Goal: Task Accomplishment & Management: Manage account settings

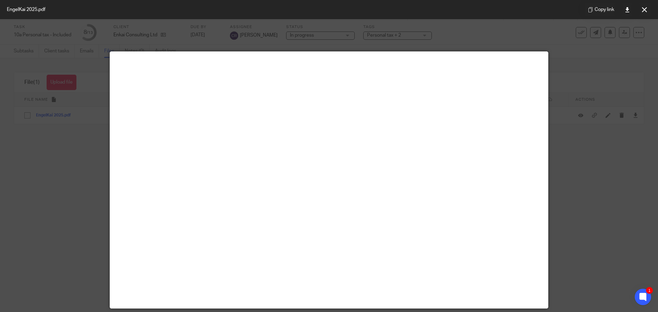
click at [576, 56] on div at bounding box center [329, 156] width 658 height 312
click at [646, 11] on icon at bounding box center [644, 9] width 5 height 5
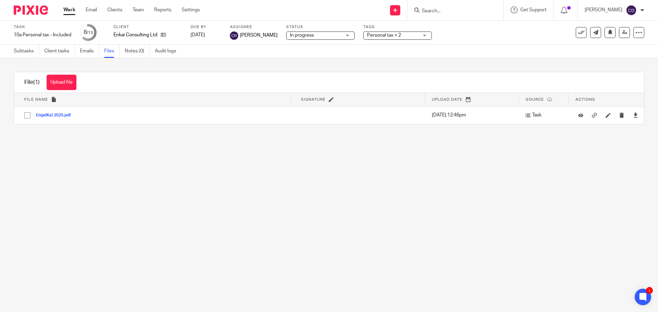
click at [494, 9] on form at bounding box center [457, 10] width 73 height 9
click at [457, 9] on input "Search" at bounding box center [452, 11] width 62 height 6
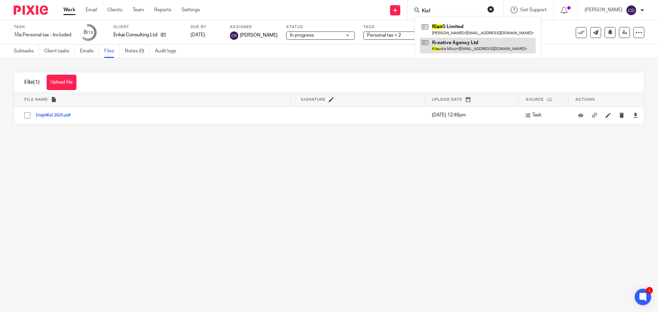
type input "Klaf"
click at [481, 46] on link at bounding box center [478, 46] width 116 height 16
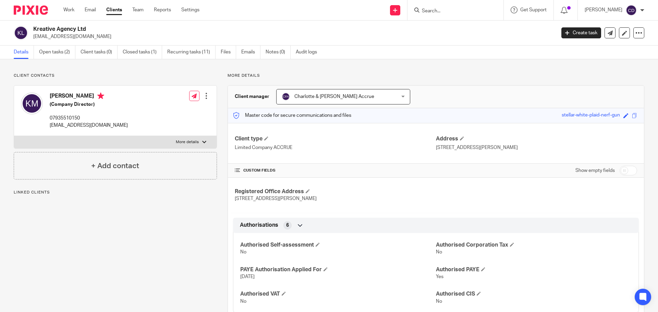
click at [240, 54] on ul "Details Open tasks (2) Client tasks (0) Closed tasks (1) Recurring tasks (11) F…" at bounding box center [171, 52] width 314 height 13
click at [251, 57] on link "Emails" at bounding box center [250, 52] width 19 height 13
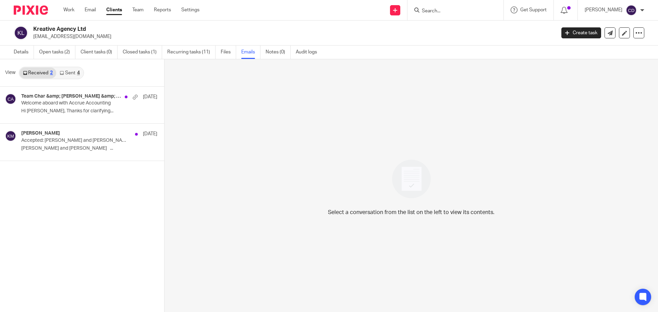
click at [69, 69] on link "Sent 4" at bounding box center [69, 73] width 27 height 11
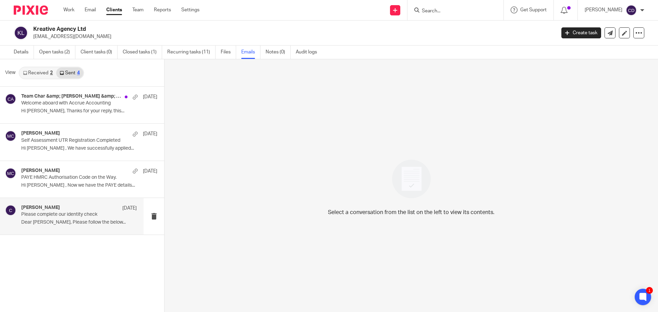
click at [77, 213] on p "Please complete our identity check" at bounding box center [67, 215] width 93 height 6
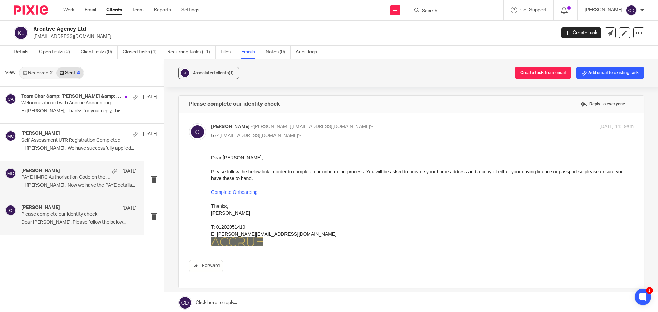
click at [59, 190] on div "Matthew Cannon 17 Jul PAYE HMRC Authorisation Code on the Way. Hi Klaudia , Now…" at bounding box center [78, 179] width 115 height 23
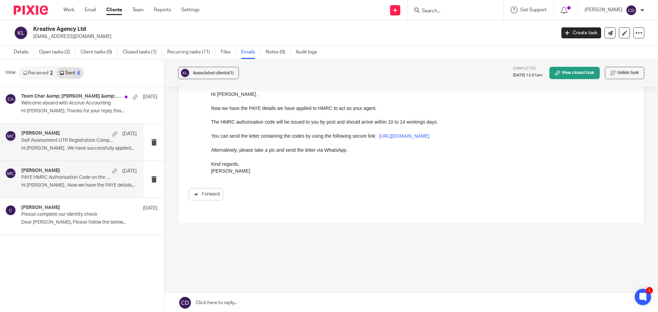
click at [68, 140] on p "Self Assessment UTR Registration Completed" at bounding box center [67, 141] width 93 height 6
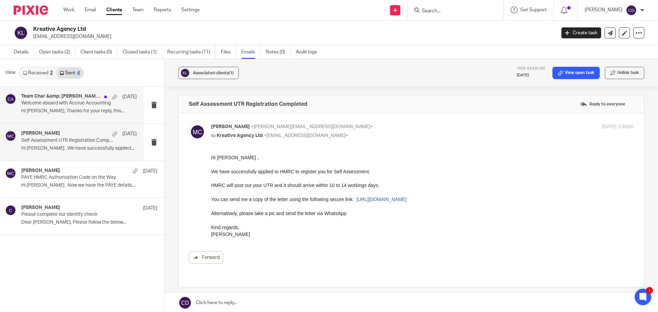
click at [66, 120] on div "Team Char &amp; Finn, Charlotte &amp; Finn Accrue 8 Aug Welcome aboard with Acc…" at bounding box center [72, 105] width 144 height 37
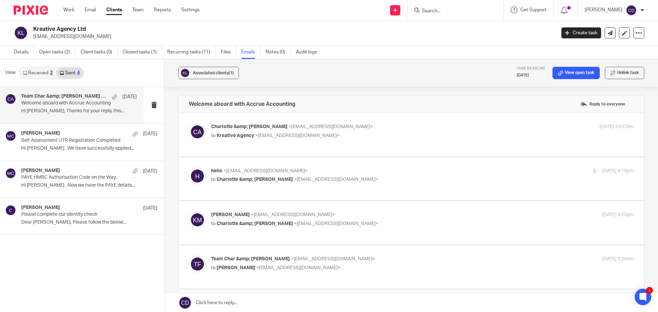
click at [320, 138] on p "to Kreative Agency <hello@ugcbyklaudia.com>" at bounding box center [352, 135] width 282 height 7
checkbox input "true"
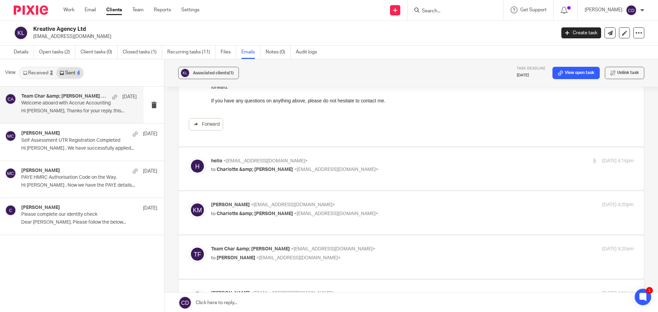
scroll to position [377, 0]
click at [255, 166] on div "hello <hello@ugcbyklaudia.com> to Charlotte &amp; Finn Accrue <team@accrueaccou…" at bounding box center [352, 166] width 282 height 16
checkbox input "true"
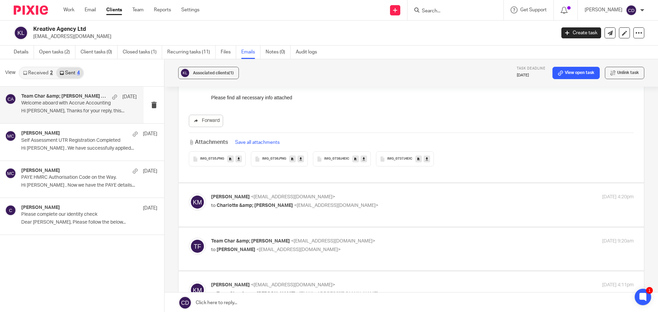
scroll to position [514, 0]
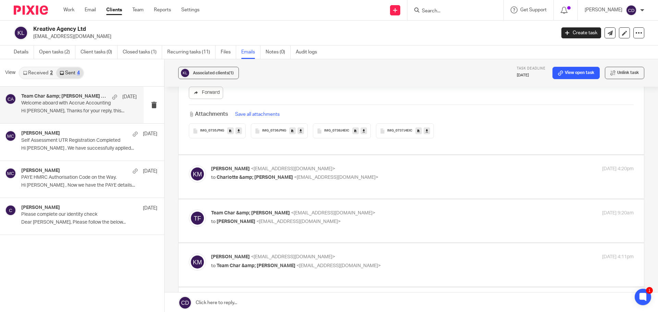
click at [285, 187] on label at bounding box center [411, 177] width 465 height 44
click at [189, 166] on input "checkbox" at bounding box center [188, 165] width 0 height 0
checkbox input "true"
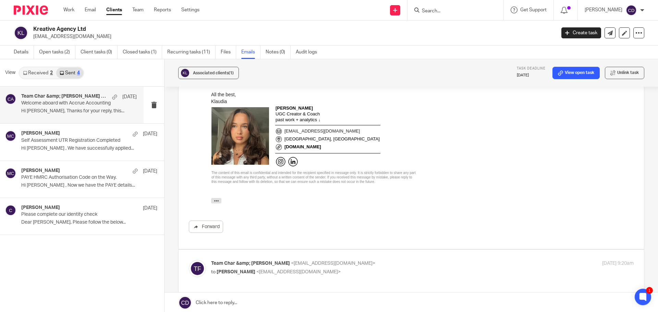
scroll to position [788, 0]
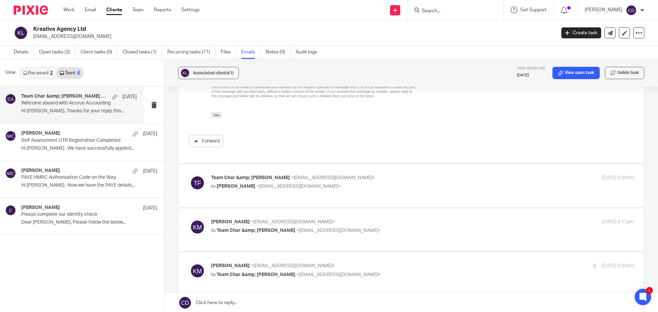
click at [280, 185] on div "Team Char &amp; Finn <team@accrueaccounting.co.uk> to Klaudia Milcz <hello@ugcb…" at bounding box center [422, 182] width 422 height 17
checkbox input "true"
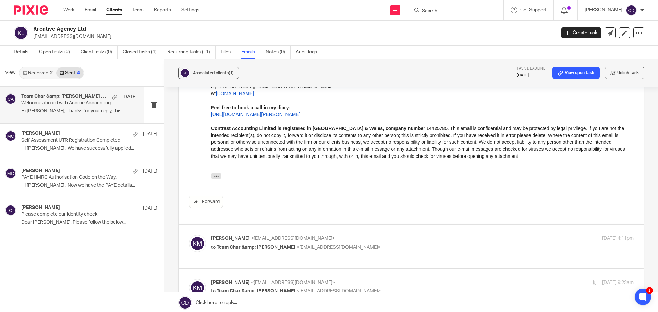
scroll to position [1062, 0]
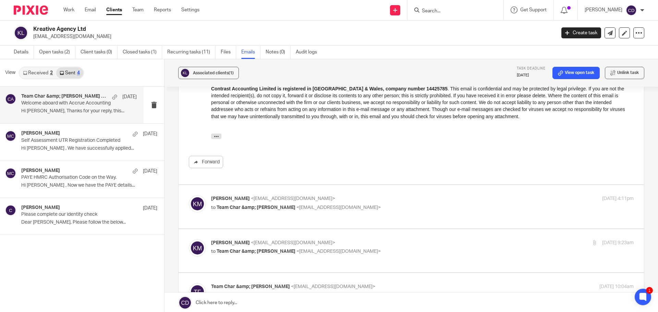
click at [268, 213] on label at bounding box center [411, 207] width 465 height 44
click at [189, 195] on input "checkbox" at bounding box center [188, 195] width 0 height 0
checkbox input "true"
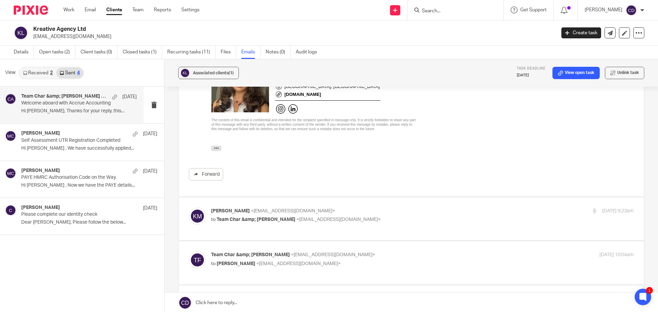
scroll to position [1302, 0]
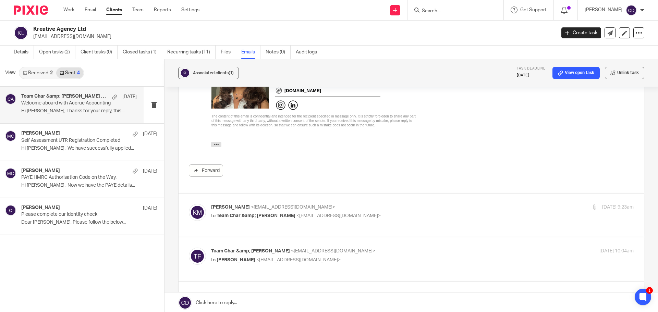
click at [268, 212] on p "to Team Char &amp; Finn <team@accrueaccounting.co.uk>" at bounding box center [352, 215] width 282 height 7
checkbox input "true"
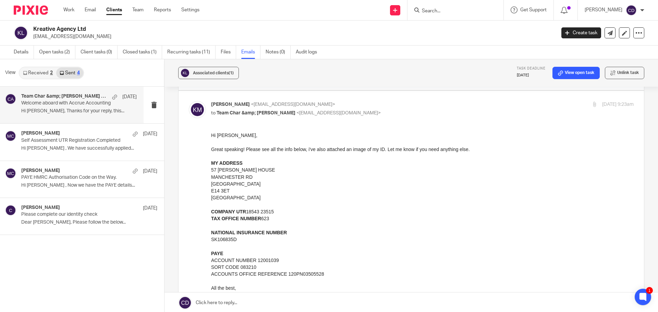
scroll to position [0, 0]
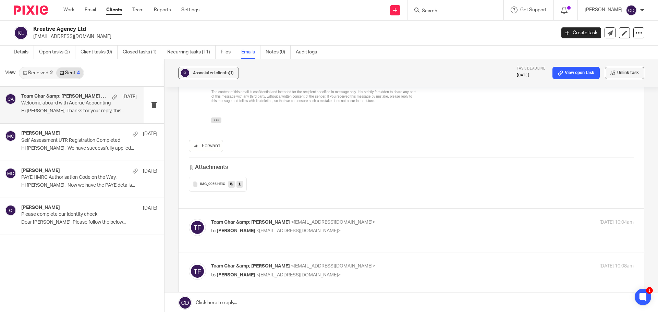
click at [258, 220] on span "Team Char &amp; Finn" at bounding box center [250, 222] width 79 height 5
checkbox input "true"
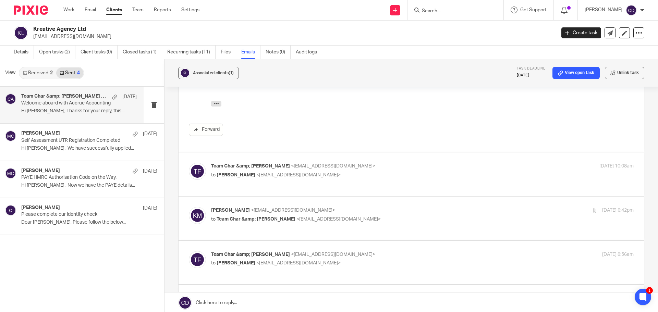
click at [268, 175] on div "Team Char &amp; Finn <team@accrueaccounting.co.uk> to Klaudia Milcz <hello@ugcb…" at bounding box center [411, 174] width 445 height 23
click at [265, 165] on div "Team Char &amp; Finn <team@accrueaccounting.co.uk> to Klaudia Milcz <hello@ugcb…" at bounding box center [352, 171] width 282 height 16
checkbox input "true"
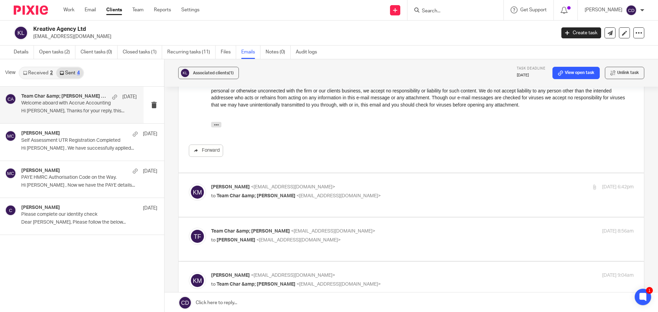
click at [258, 185] on span "<hello@ugcbyklaudia.com>" at bounding box center [293, 187] width 84 height 5
checkbox input "true"
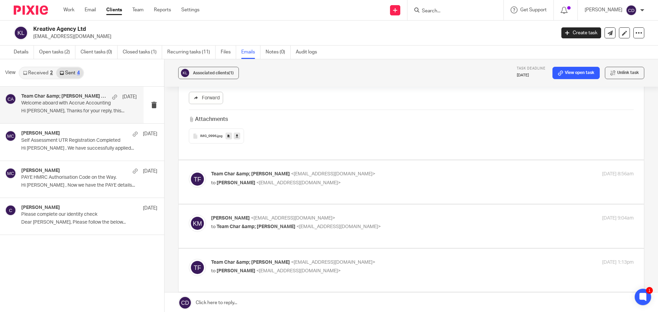
click at [262, 183] on div "Team Char &amp; Finn <team@accrueaccounting.co.uk> to Klaudia Milcz <hello@ugcb…" at bounding box center [411, 182] width 445 height 23
click at [264, 181] on span "<hello@ugcbyklaudia.com>" at bounding box center [298, 183] width 84 height 5
checkbox input "true"
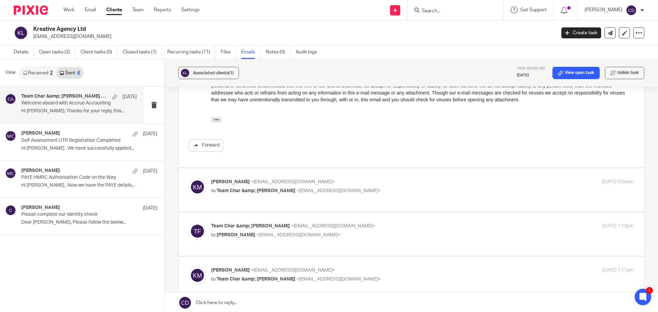
click at [230, 180] on span "Klaudia Milcz" at bounding box center [230, 182] width 39 height 5
checkbox input "true"
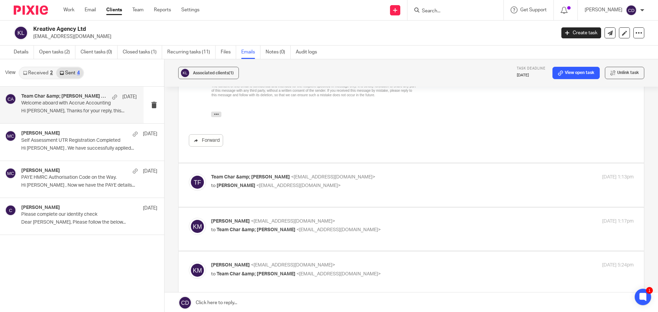
click at [231, 183] on span "Klaudia Milcz" at bounding box center [236, 185] width 39 height 5
checkbox input "true"
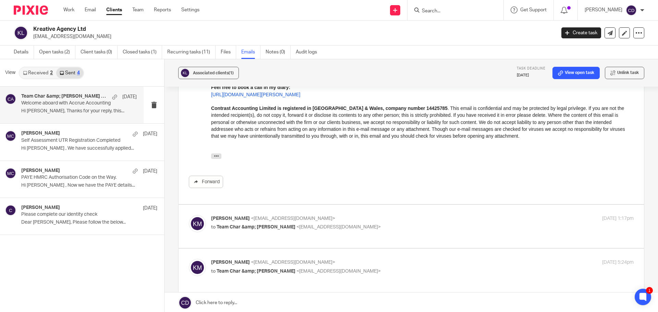
click at [223, 206] on label at bounding box center [411, 227] width 465 height 44
click at [189, 215] on input "checkbox" at bounding box center [188, 215] width 0 height 0
checkbox input "true"
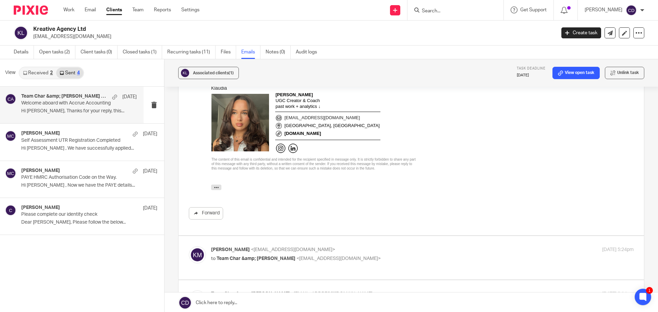
scroll to position [3769, 0]
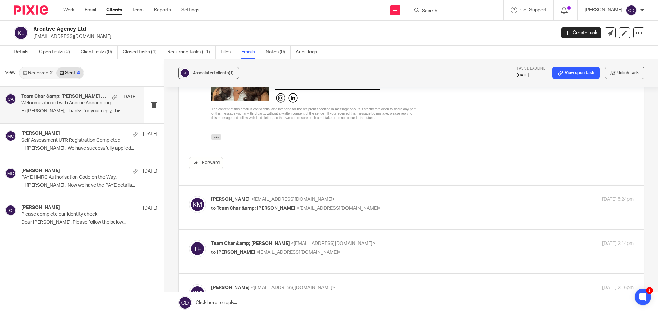
click at [230, 207] on div "Klaudia Milcz <hello@ugcbyklaudia.com> to Team Char &amp; Finn <team@accrueacco…" at bounding box center [411, 207] width 445 height 23
click at [233, 197] on span "Klaudia Milcz" at bounding box center [230, 199] width 39 height 5
checkbox input "true"
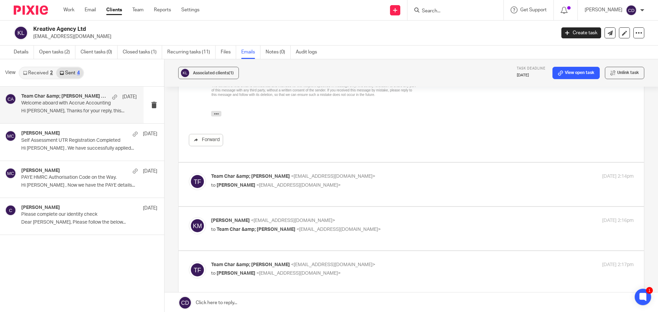
scroll to position [4112, 0]
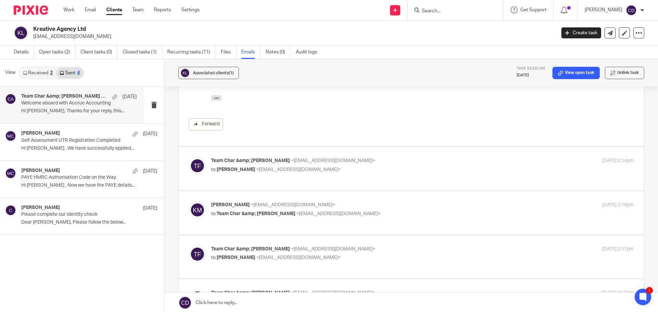
click at [233, 167] on p "to Klaudia Milcz <hello@ugcbyklaudia.com>" at bounding box center [352, 169] width 282 height 7
checkbox input "true"
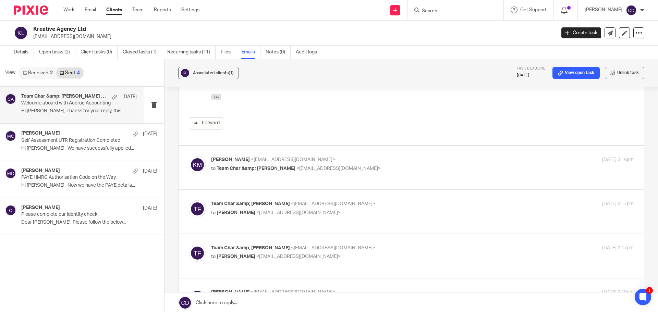
scroll to position [4386, 0]
click at [233, 190] on label at bounding box center [411, 212] width 465 height 44
click at [189, 200] on input "checkbox" at bounding box center [188, 200] width 0 height 0
checkbox input "true"
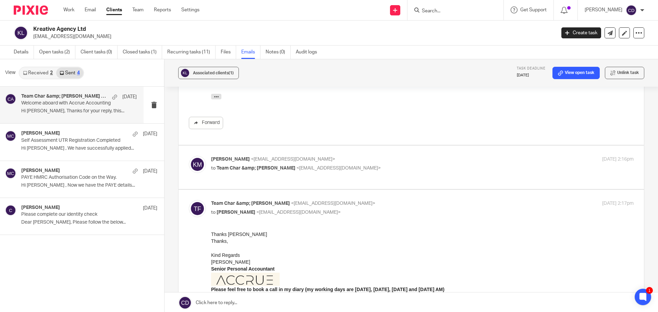
scroll to position [0, 0]
click at [236, 167] on div "Klaudia Milcz <hello@ugcbyklaudia.com> to Team Char &amp; Finn <team@accrueacco…" at bounding box center [422, 164] width 422 height 17
checkbox input "true"
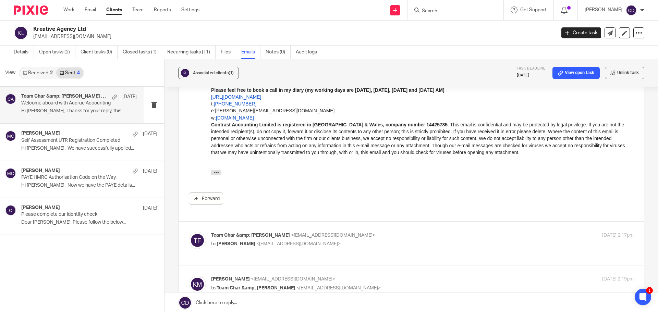
scroll to position [4831, 0]
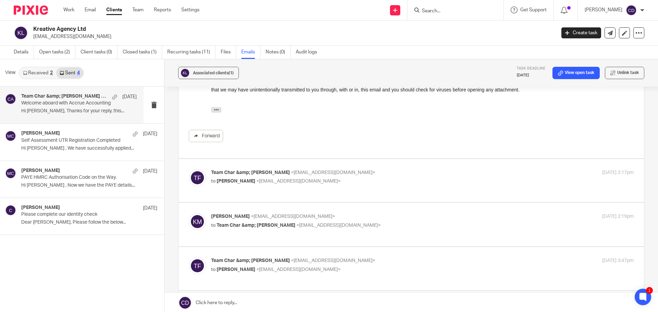
drag, startPoint x: 22, startPoint y: 121, endPoint x: 232, endPoint y: 177, distance: 217.5
click at [232, 179] on span "Klaudia Milcz" at bounding box center [236, 181] width 39 height 5
checkbox input "true"
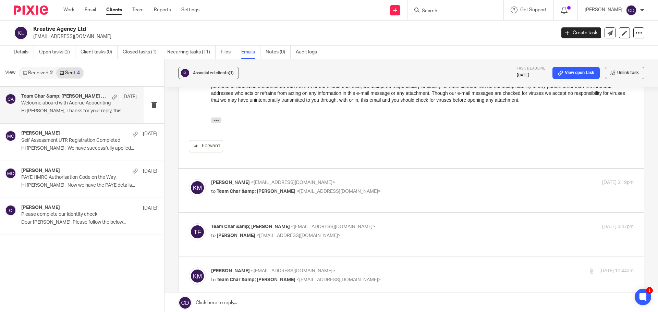
scroll to position [5071, 0]
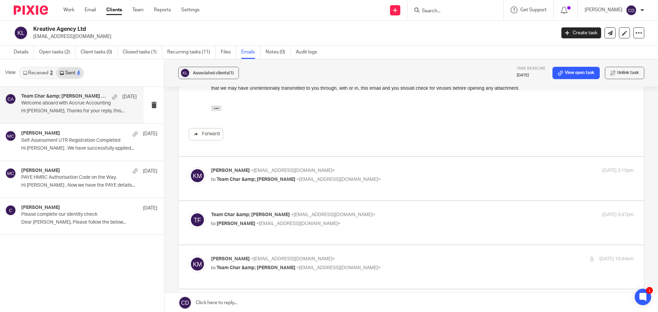
click at [231, 177] on span "Team Char &amp; Finn" at bounding box center [256, 179] width 79 height 5
checkbox input "true"
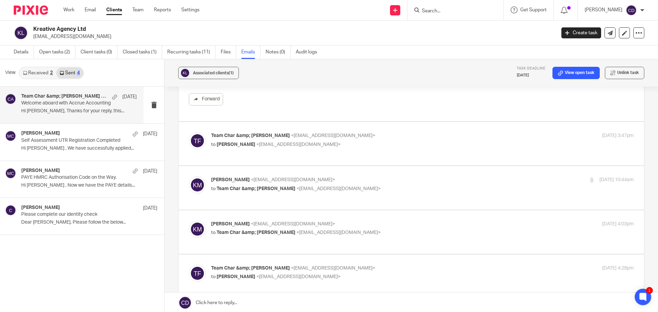
scroll to position [5345, 0]
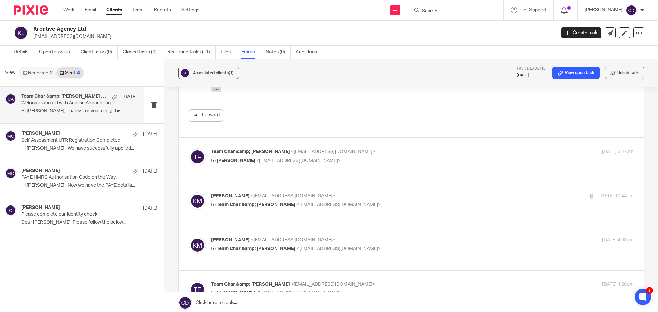
click at [230, 161] on div "Team Char &amp; Finn <team@accrueaccounting.co.uk> to Klaudia Milcz <hello@ugcb…" at bounding box center [411, 159] width 445 height 23
click at [239, 158] on span "Klaudia Milcz" at bounding box center [236, 160] width 39 height 5
checkbox input "true"
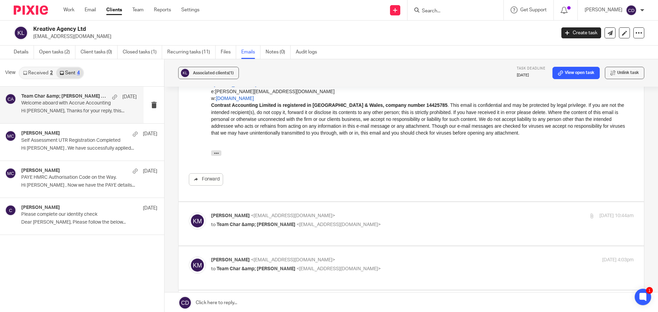
scroll to position [5620, 0]
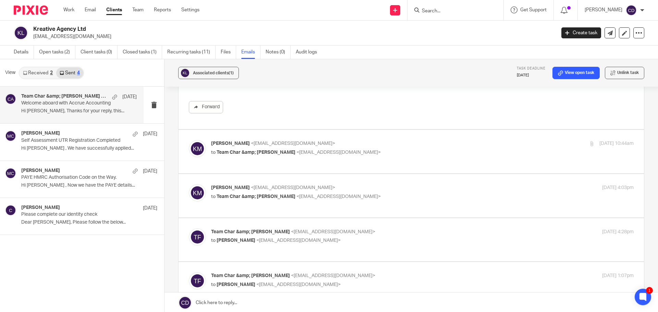
click at [252, 150] on div "Klaudia Milcz <hello@ugcbyklaudia.com> to Team Char &amp; Finn <team@accrueacco…" at bounding box center [422, 148] width 422 height 17
checkbox input "true"
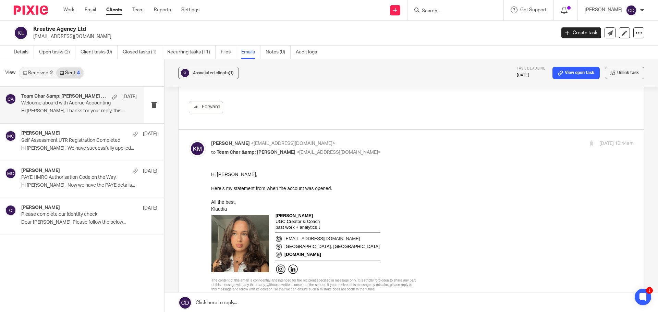
scroll to position [0, 0]
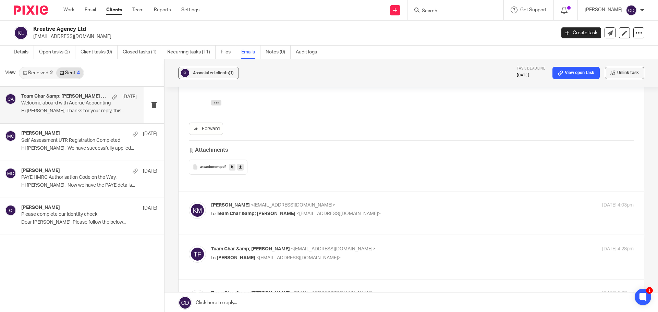
click at [234, 202] on p "Klaudia Milcz <hello@ugcbyklaudia.com>" at bounding box center [352, 205] width 282 height 7
checkbox input "true"
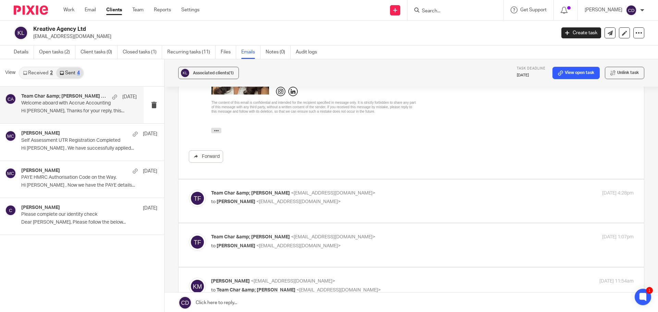
click at [241, 199] on span "Klaudia Milcz" at bounding box center [236, 201] width 39 height 5
checkbox input "true"
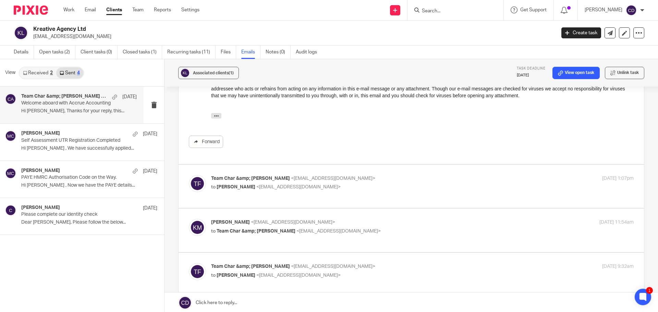
click at [236, 209] on label at bounding box center [411, 231] width 465 height 44
click at [189, 219] on input "checkbox" at bounding box center [188, 219] width 0 height 0
checkbox input "true"
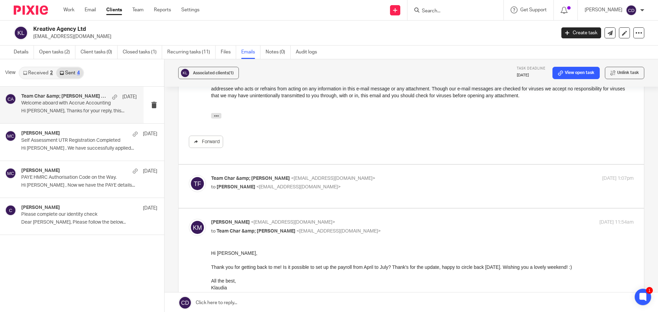
click at [240, 193] on label at bounding box center [411, 187] width 465 height 44
click at [189, 175] on input "checkbox" at bounding box center [188, 175] width 0 height 0
checkbox input "true"
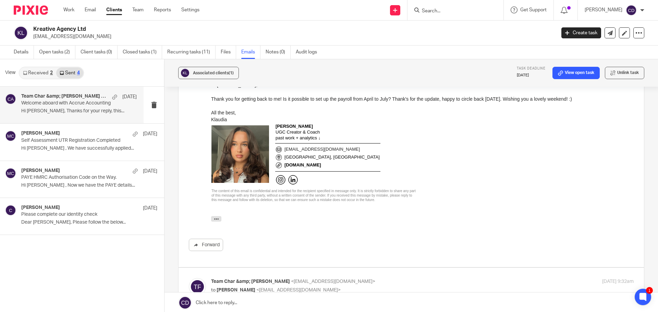
scroll to position [6922, 0]
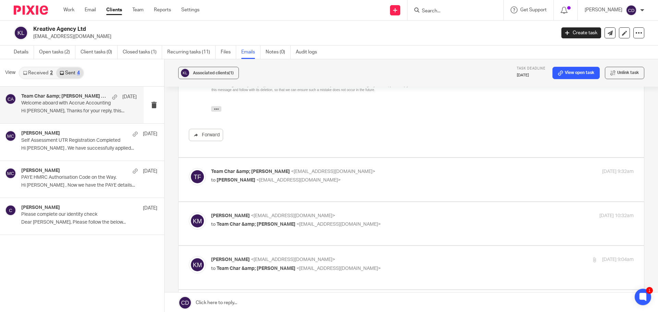
click at [219, 178] on span "Klaudia Milcz" at bounding box center [236, 180] width 39 height 5
checkbox input "true"
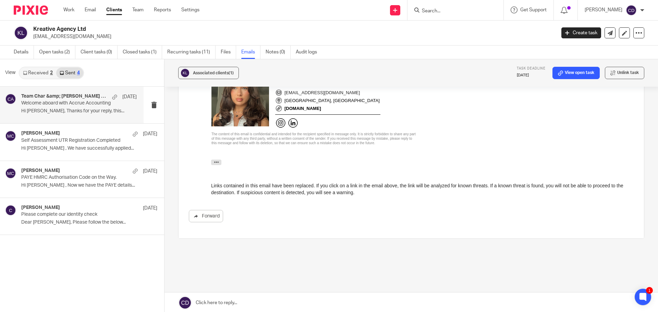
scroll to position [7758, 0]
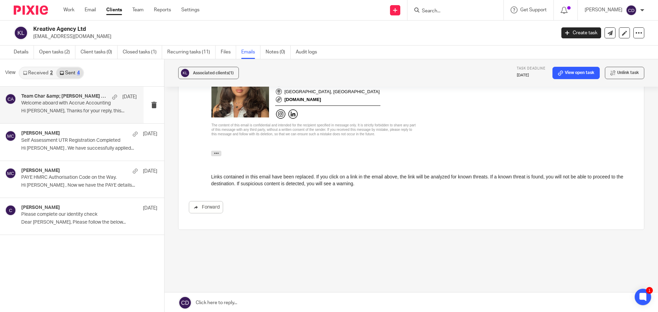
click at [482, 7] on form at bounding box center [457, 10] width 73 height 9
click at [482, 12] on input "Search" at bounding box center [452, 11] width 62 height 6
type input "kibin"
click at [456, 25] on link at bounding box center [470, 30] width 100 height 16
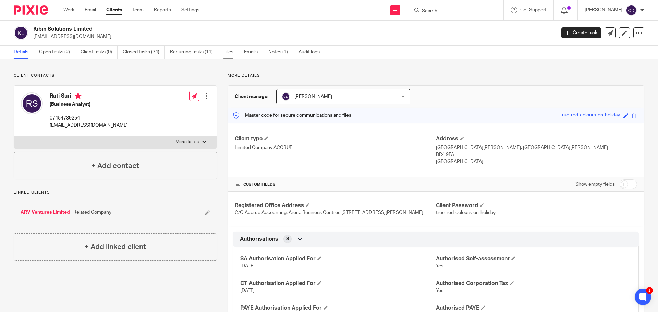
click at [232, 52] on link "Files" at bounding box center [230, 52] width 15 height 13
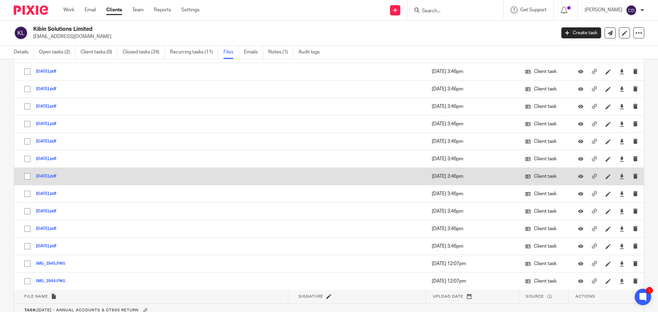
scroll to position [1748, 0]
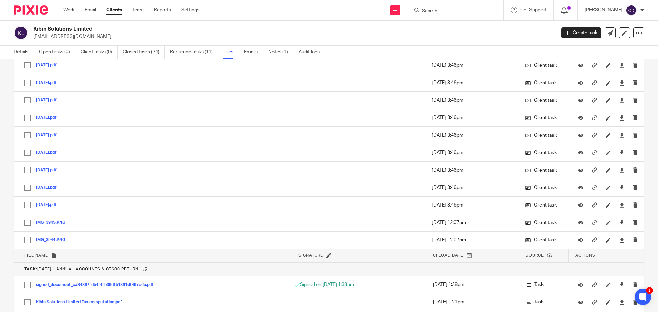
click at [469, 12] on input "Search" at bounding box center [452, 11] width 62 height 6
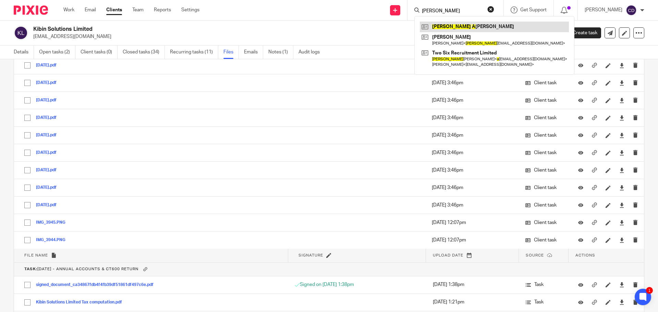
type input "amy a"
click at [478, 29] on link at bounding box center [494, 27] width 149 height 10
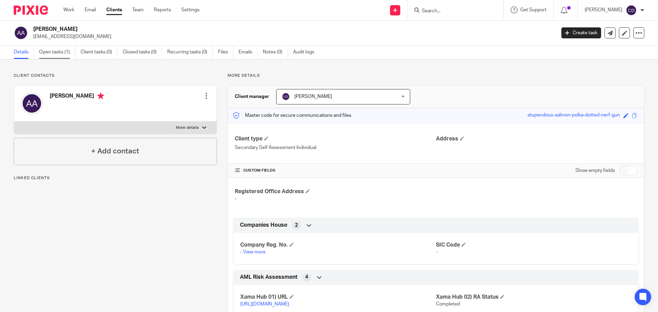
click at [60, 53] on link "Open tasks (1)" at bounding box center [57, 52] width 36 height 13
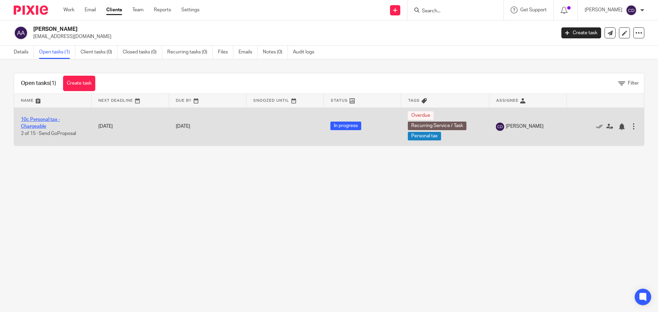
click at [42, 117] on link "10c Personal tax - Chargeable" at bounding box center [40, 123] width 39 height 12
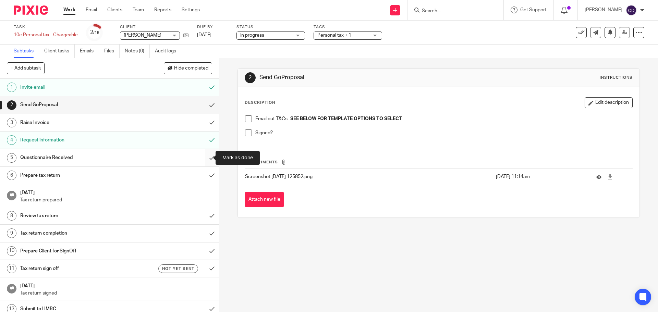
click at [208, 157] on input "submit" at bounding box center [109, 157] width 219 height 17
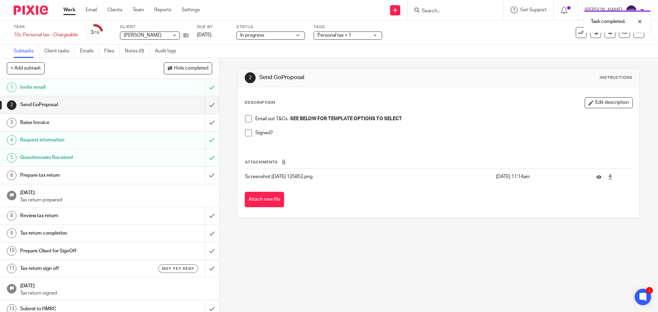
click at [166, 89] on div "Invite email" at bounding box center [109, 87] width 178 height 10
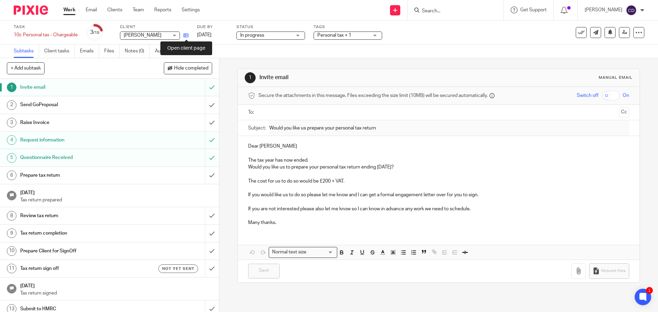
click at [188, 35] on icon at bounding box center [185, 35] width 5 height 5
click at [206, 108] on input "submit" at bounding box center [109, 104] width 219 height 17
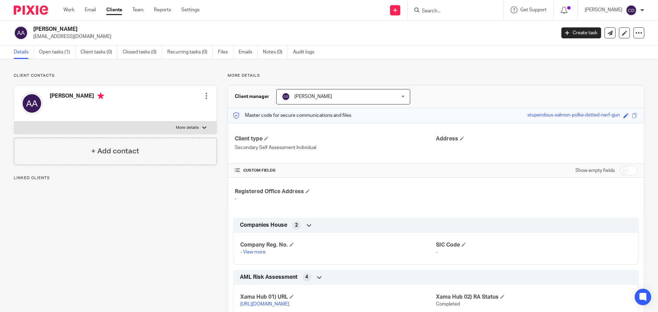
drag, startPoint x: 90, startPoint y: 35, endPoint x: 71, endPoint y: 37, distance: 19.6
click at [71, 37] on p "hi@beatrizpatarata.com" at bounding box center [292, 36] width 518 height 7
click at [205, 95] on div at bounding box center [206, 96] width 7 height 7
click at [169, 110] on link "Edit contact" at bounding box center [173, 111] width 65 height 10
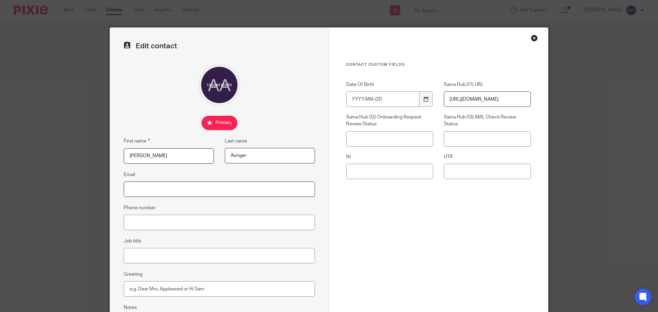
click at [192, 188] on input "Email" at bounding box center [219, 189] width 191 height 15
paste input "[EMAIL_ADDRESS][DOMAIN_NAME]"
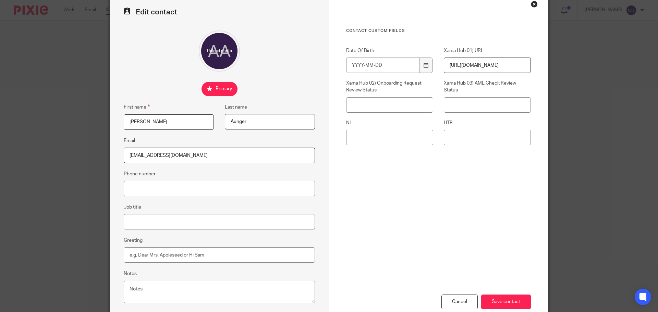
scroll to position [76, 0]
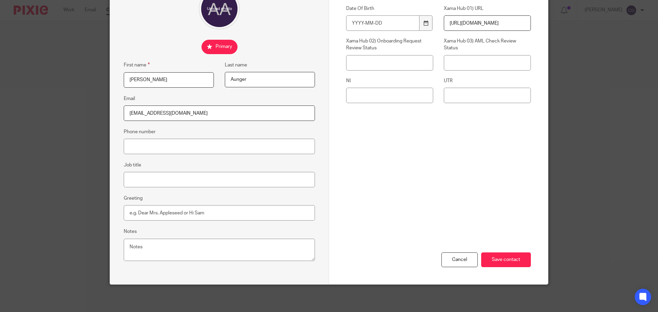
click at [134, 118] on input "[EMAIL_ADDRESS][DOMAIN_NAME]" at bounding box center [219, 113] width 191 height 15
type input "[EMAIL_ADDRESS][DOMAIN_NAME]"
click at [506, 254] on input "Save contact" at bounding box center [506, 260] width 50 height 15
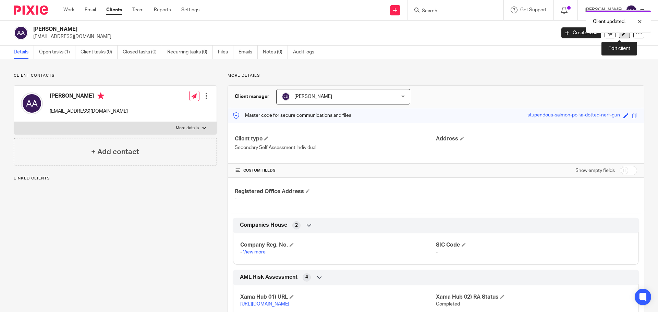
click at [619, 37] on link at bounding box center [624, 32] width 11 height 11
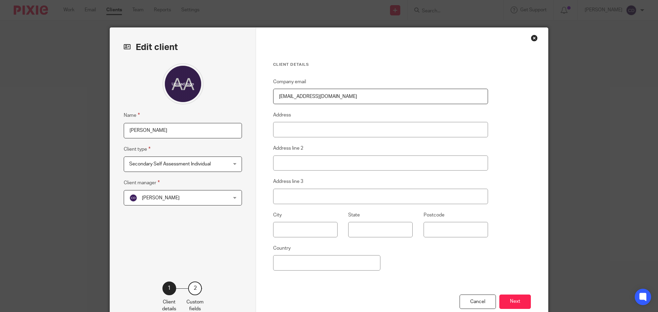
drag, startPoint x: 338, startPoint y: 97, endPoint x: 229, endPoint y: 82, distance: 110.4
click at [234, 81] on div "Edit client Name [PERSON_NAME] Client type Secondary Self Assessment Individual…" at bounding box center [329, 177] width 438 height 298
paste input "louiseaunger@gmail"
type input "[EMAIL_ADDRESS][DOMAIN_NAME]"
click at [522, 302] on button "Next" at bounding box center [515, 302] width 32 height 15
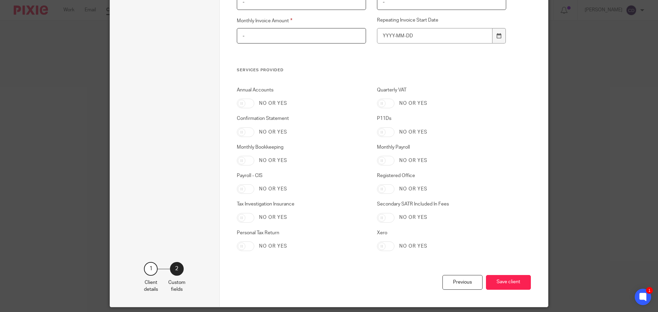
scroll to position [1613, 0]
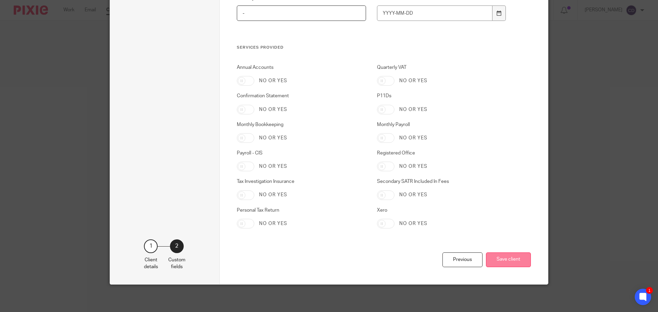
click at [497, 260] on button "Save client" at bounding box center [508, 260] width 45 height 15
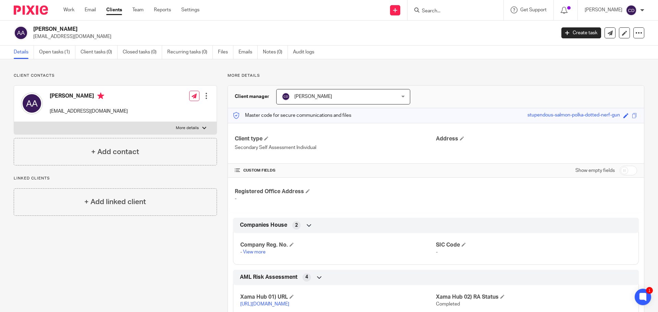
click at [483, 13] on input "Search" at bounding box center [452, 11] width 62 height 6
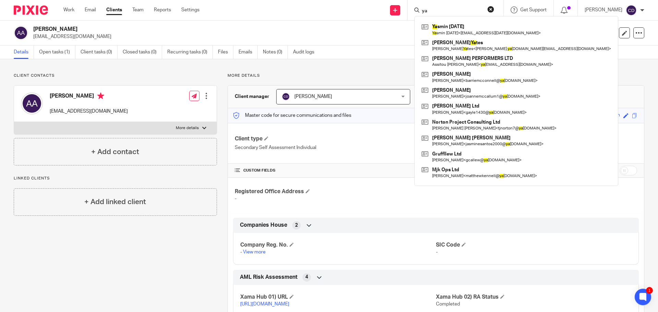
type input "y"
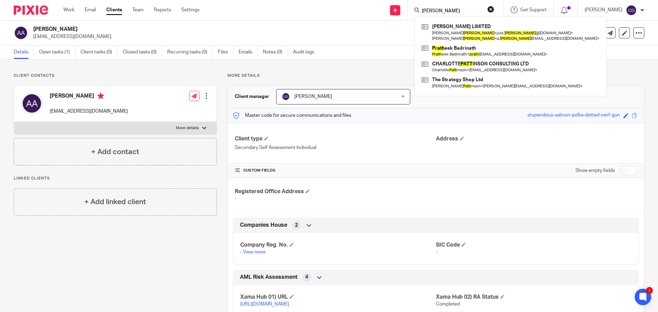
type input "[PERSON_NAME]"
drag, startPoint x: 451, startPoint y: 11, endPoint x: 390, endPoint y: 12, distance: 61.3
click at [390, 12] on div "Send new email Create task Add client Request signature [PERSON_NAME] [PERSON_N…" at bounding box center [434, 10] width 448 height 20
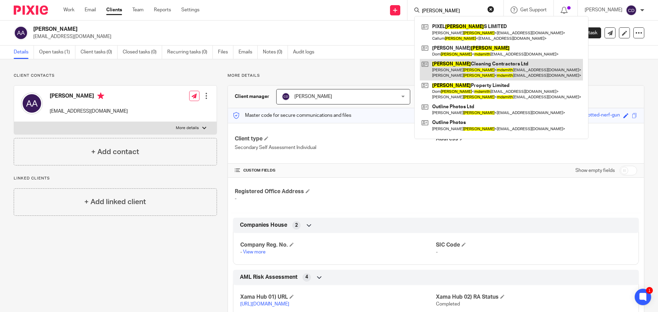
type input "[PERSON_NAME]"
click at [505, 63] on link at bounding box center [501, 69] width 163 height 21
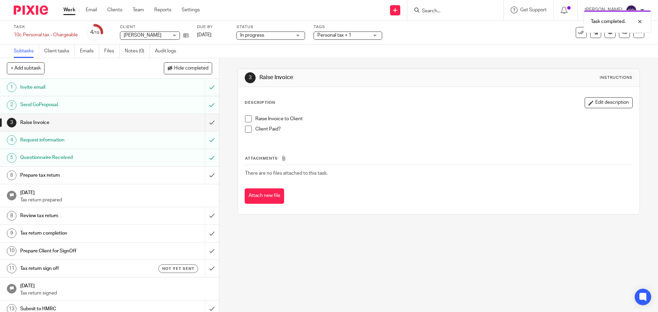
click at [248, 115] on div "Raise Invoice to Client Client Paid?" at bounding box center [439, 126] width 394 height 29
click at [247, 119] on span at bounding box center [248, 118] width 7 height 7
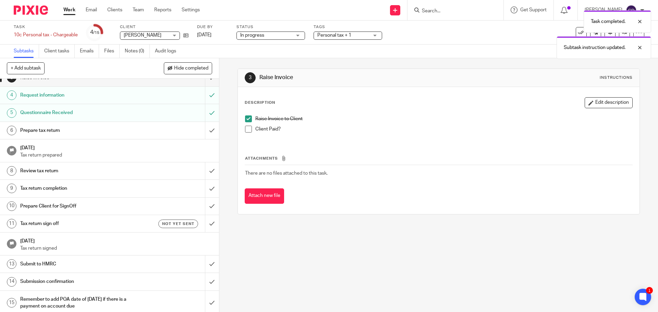
scroll to position [48, 0]
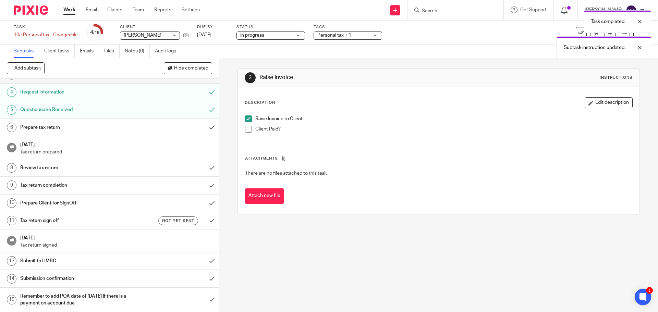
click at [263, 37] on span "In progress" at bounding box center [252, 35] width 24 height 5
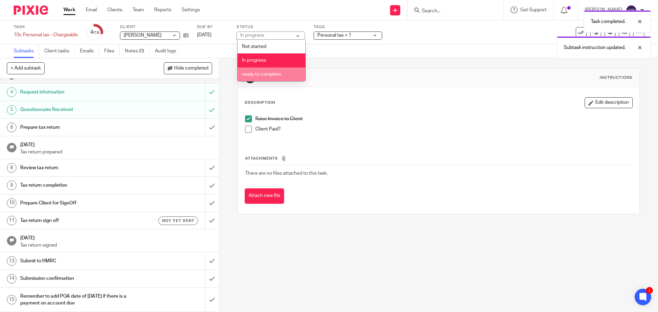
click at [259, 73] on span "ready to complete" at bounding box center [261, 74] width 39 height 5
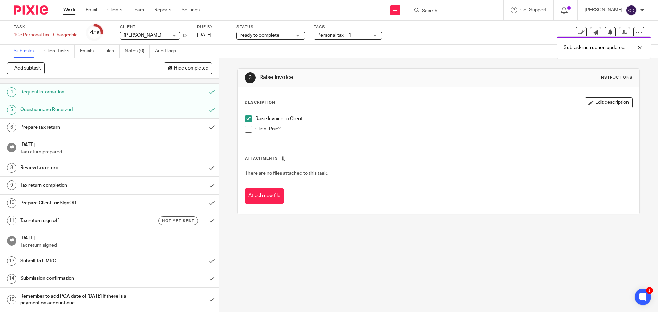
click at [339, 39] on div "Task completed. Subtask instruction updated." at bounding box center [490, 33] width 322 height 52
click at [344, 36] on span "Personal tax + 1" at bounding box center [334, 35] width 34 height 5
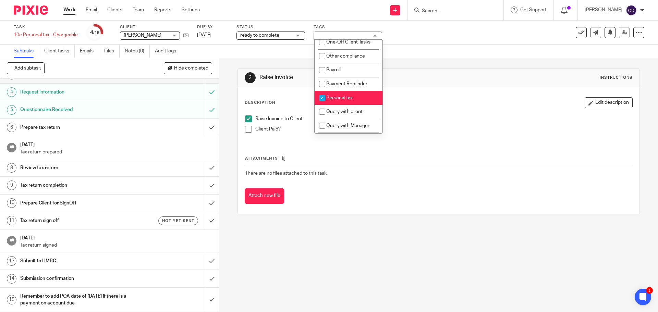
scroll to position [206, 0]
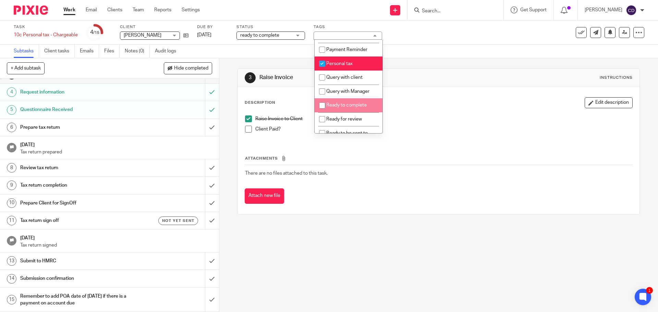
click at [349, 108] on span "Ready to complete" at bounding box center [346, 105] width 40 height 5
checkbox input "true"
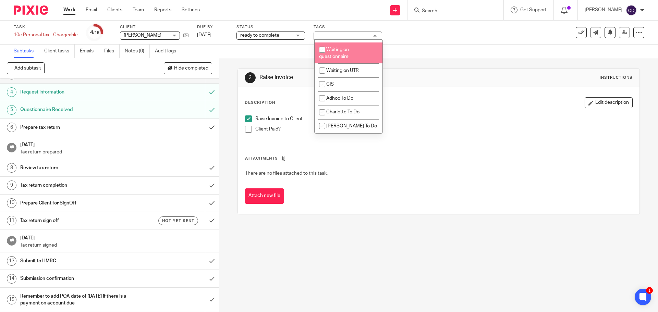
scroll to position [617, 0]
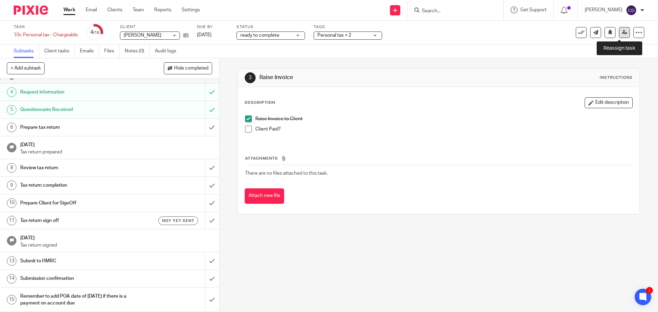
click at [620, 35] on link at bounding box center [624, 32] width 11 height 11
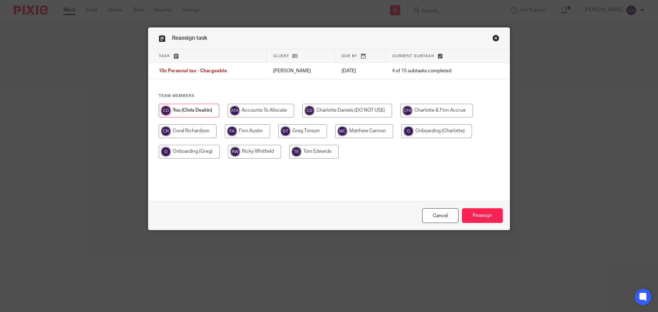
click at [183, 127] on input "radio" at bounding box center [188, 131] width 58 height 14
radio input "true"
click at [494, 217] on input "Reassign" at bounding box center [482, 215] width 41 height 15
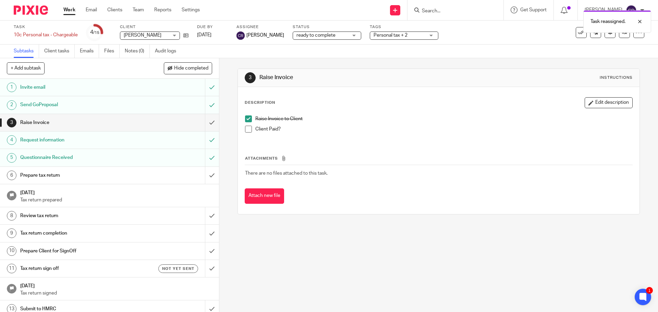
click at [454, 11] on div "Task reassigned." at bounding box center [490, 20] width 322 height 26
click at [450, 14] on div "Task reassigned." at bounding box center [490, 20] width 322 height 26
click at [483, 13] on input "Search" at bounding box center [452, 11] width 62 height 6
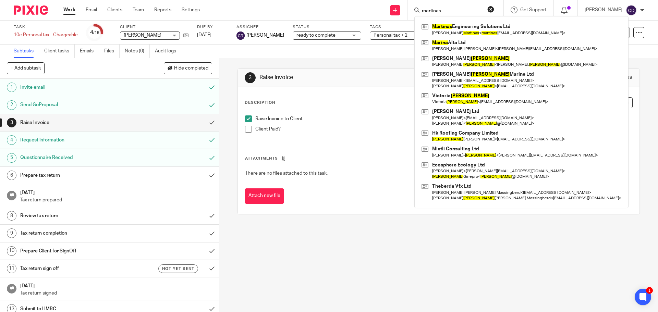
type input "martinas"
click button "submit" at bounding box center [0, 0] width 0 height 0
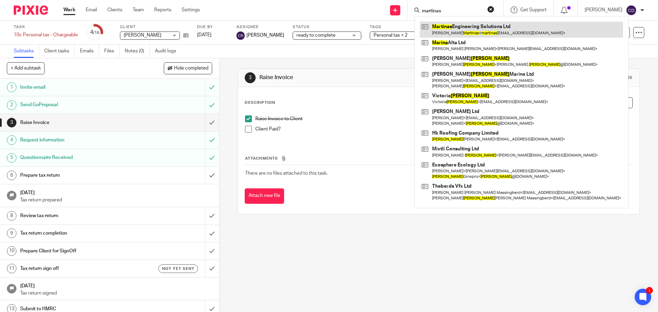
drag, startPoint x: 468, startPoint y: 28, endPoint x: 464, endPoint y: 32, distance: 5.4
click at [467, 28] on link at bounding box center [521, 30] width 203 height 16
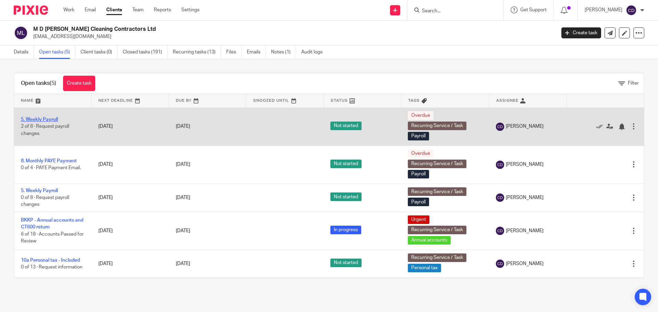
click at [50, 120] on link "5. Weekly Payroll" at bounding box center [39, 119] width 37 height 5
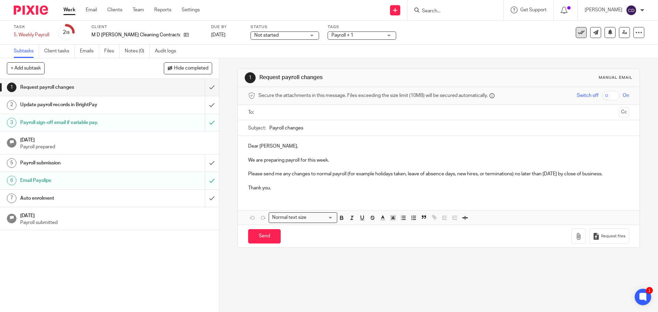
click at [576, 30] on button at bounding box center [581, 32] width 11 height 11
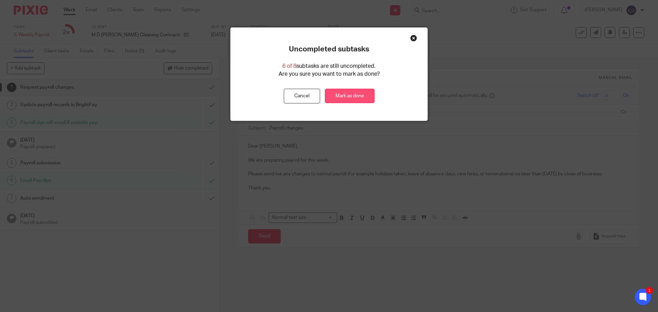
click at [341, 94] on link "Mark as done" at bounding box center [350, 96] width 50 height 15
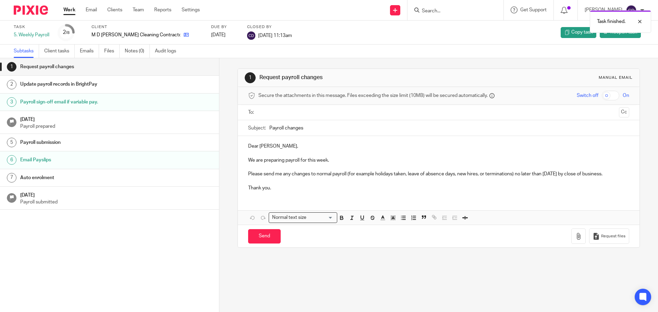
click at [184, 35] on icon at bounding box center [186, 34] width 5 height 5
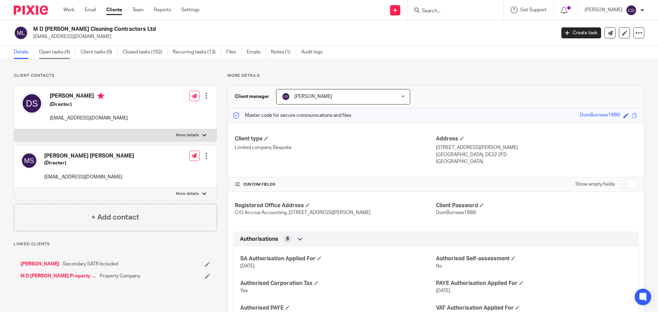
click at [60, 49] on link "Open tasks (4)" at bounding box center [57, 52] width 36 height 13
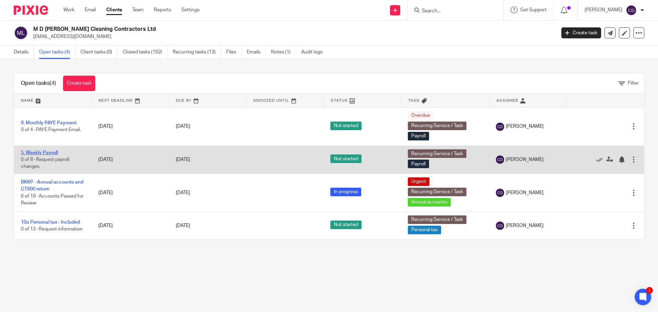
click at [48, 151] on link "5. Weekly Payroll" at bounding box center [39, 152] width 37 height 5
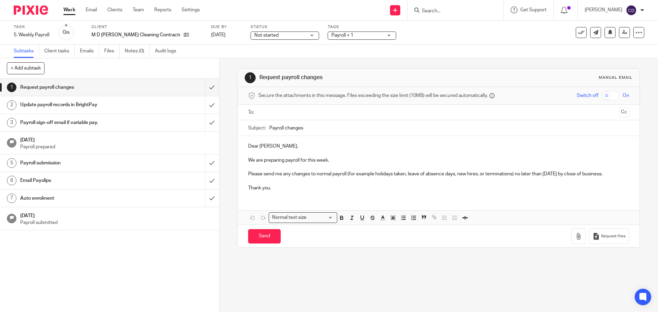
click at [276, 111] on input "text" at bounding box center [438, 113] width 355 height 8
click at [76, 119] on h1 "Payroll sign-off email if variable pay." at bounding box center [79, 123] width 119 height 10
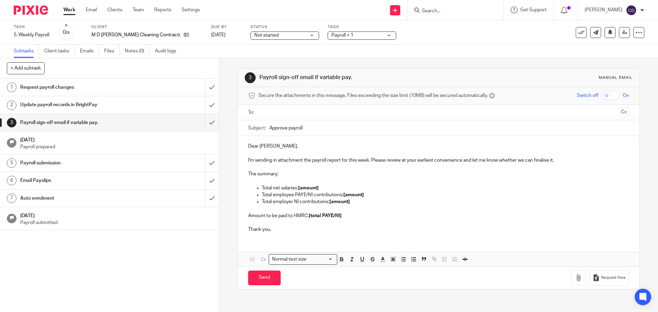
click at [286, 112] on input "text" at bounding box center [438, 113] width 355 height 8
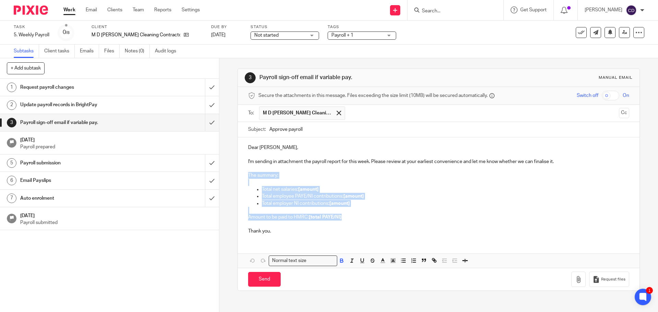
drag, startPoint x: 358, startPoint y: 219, endPoint x: 229, endPoint y: 180, distance: 135.1
click at [238, 173] on div "Dear Dom, I'm sending in attachment the payroll report for this week. Please re…" at bounding box center [438, 188] width 401 height 102
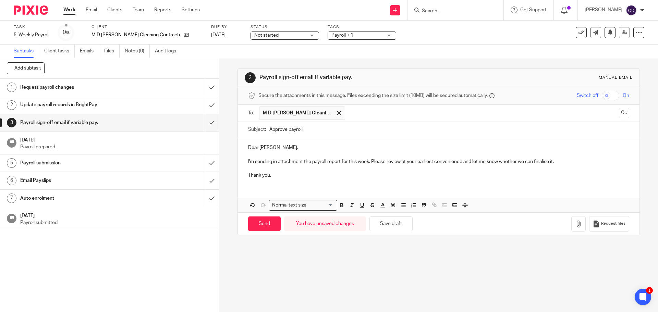
click at [602, 97] on input "checkbox" at bounding box center [610, 96] width 17 height 10
click at [575, 226] on icon "button" at bounding box center [578, 224] width 7 height 7
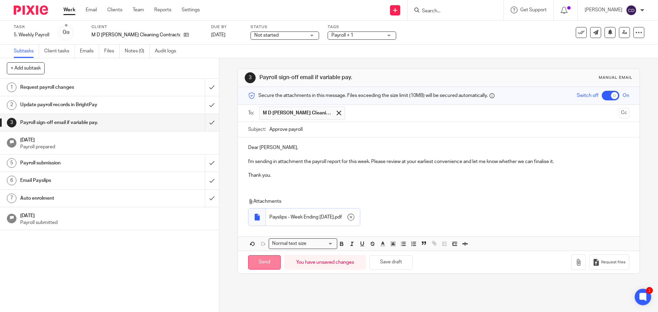
click at [257, 260] on input "Send" at bounding box center [264, 262] width 33 height 15
checkbox input "false"
type input "Sent"
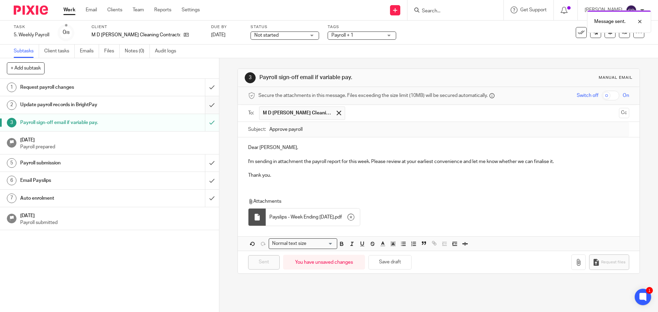
click at [207, 102] on input "submit" at bounding box center [109, 104] width 219 height 17
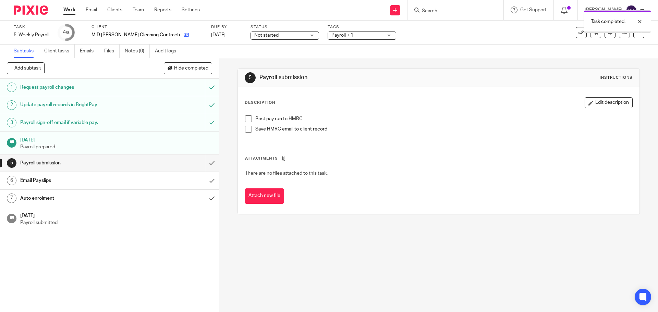
click at [184, 33] on icon at bounding box center [186, 34] width 5 height 5
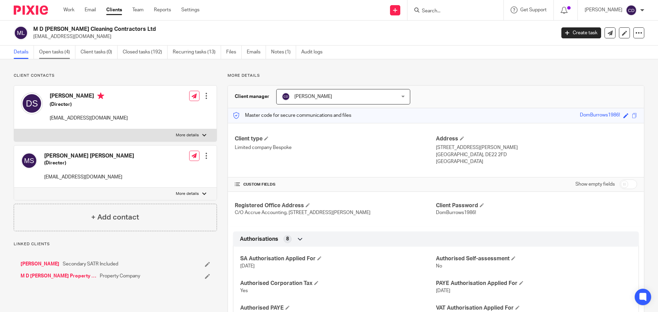
click at [62, 52] on link "Open tasks (4)" at bounding box center [57, 52] width 36 height 13
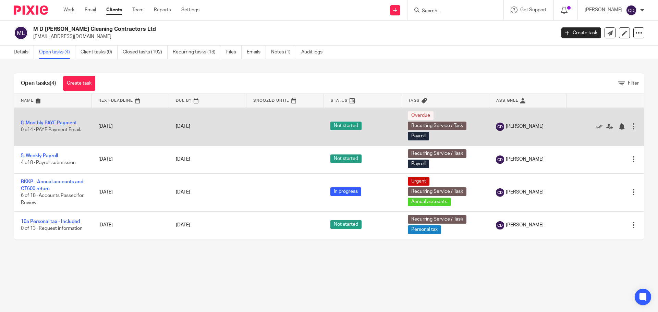
click at [61, 125] on link "8. Monthly PAYE Payment" at bounding box center [49, 123] width 56 height 5
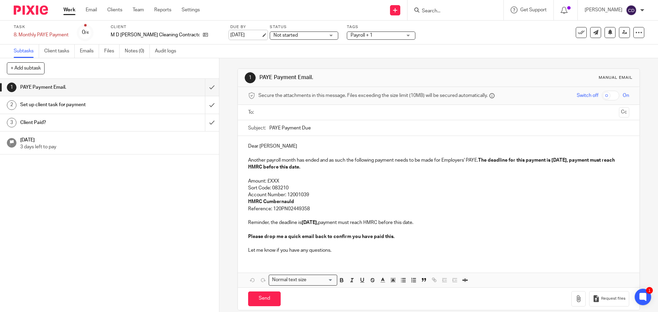
click at [230, 38] on link "[DATE]" at bounding box center [245, 35] width 31 height 7
click at [334, 202] on p "HMRC Cumbernauld" at bounding box center [438, 201] width 381 height 7
drag, startPoint x: 280, startPoint y: 182, endPoint x: 269, endPoint y: 181, distance: 11.7
click at [269, 181] on p "Amount: £XXX" at bounding box center [438, 181] width 381 height 7
click at [325, 205] on p "HMRC Cumbernauld" at bounding box center [438, 201] width 381 height 7
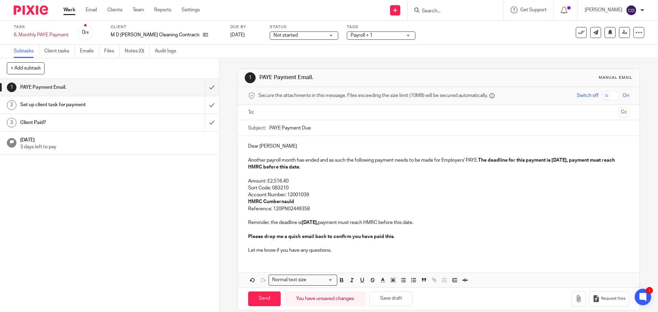
click at [271, 148] on p "Dear Dom" at bounding box center [438, 146] width 381 height 7
click at [316, 130] on input "PAYE Payment Due" at bounding box center [448, 127] width 359 height 15
click at [290, 151] on p at bounding box center [438, 153] width 381 height 7
drag, startPoint x: 313, startPoint y: 167, endPoint x: 290, endPoint y: 168, distance: 23.0
click at [290, 168] on p "I am just checking you got this and resending, as it was send around the same t…" at bounding box center [438, 164] width 381 height 14
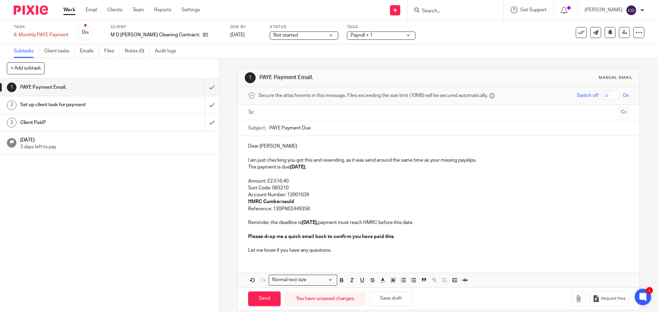
drag, startPoint x: 354, startPoint y: 174, endPoint x: 353, endPoint y: 188, distance: 13.7
click at [354, 175] on p at bounding box center [438, 174] width 381 height 7
click at [313, 127] on input "PAYE Payment Due" at bounding box center [448, 127] width 359 height 15
type input "PAYE Payment Due Tomorrow"
click at [282, 115] on input "text" at bounding box center [438, 113] width 355 height 8
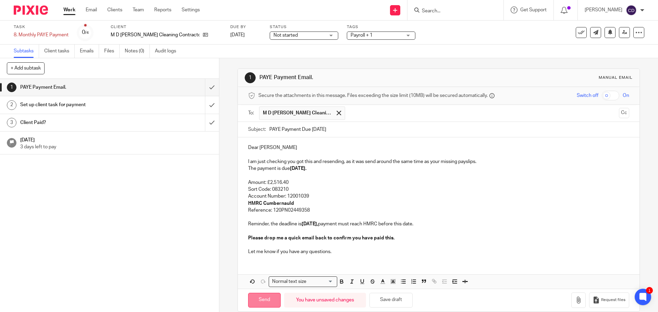
click at [259, 307] on div "Send You have unsaved changes Save draft Request files" at bounding box center [438, 300] width 401 height 23
click at [271, 304] on input "Send" at bounding box center [264, 300] width 33 height 15
type input "Sent"
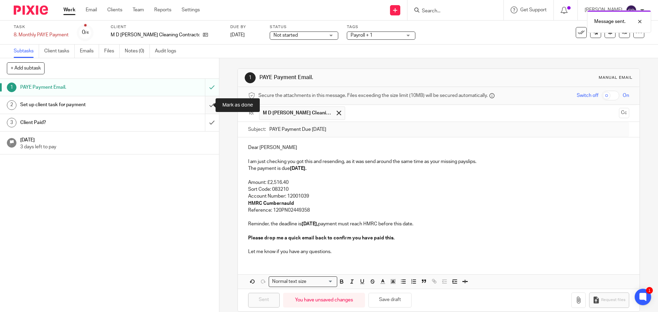
click at [205, 107] on input "submit" at bounding box center [109, 104] width 219 height 17
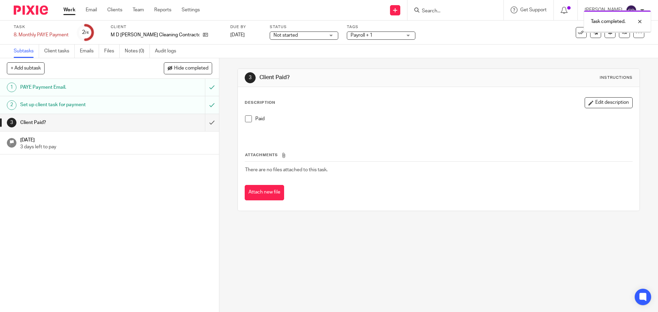
click at [207, 123] on input "submit" at bounding box center [109, 122] width 219 height 17
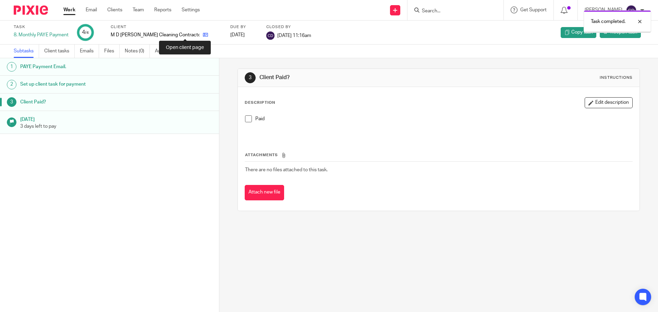
drag, startPoint x: 0, startPoint y: 0, endPoint x: 187, endPoint y: 35, distance: 190.7
click at [203, 35] on icon at bounding box center [205, 34] width 5 height 5
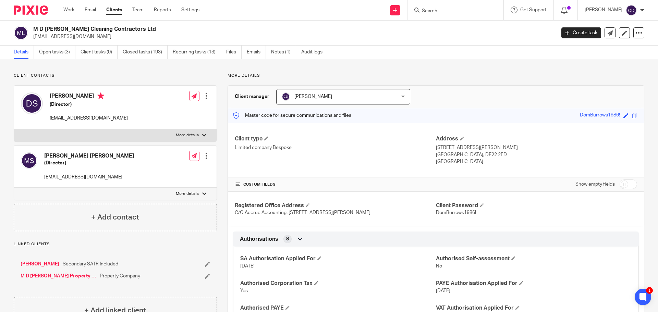
click at [103, 80] on div "Client contacts [PERSON_NAME] (Director) [EMAIL_ADDRESS][DOMAIN_NAME] Edit cont…" at bounding box center [115, 152] width 203 height 158
click at [65, 54] on link "Open tasks (3)" at bounding box center [57, 52] width 36 height 13
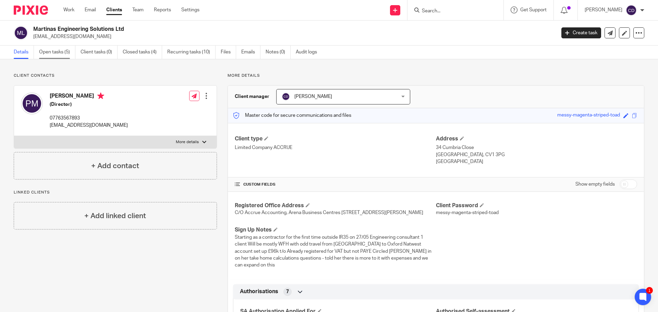
click at [61, 53] on link "Open tasks (5)" at bounding box center [57, 52] width 36 height 13
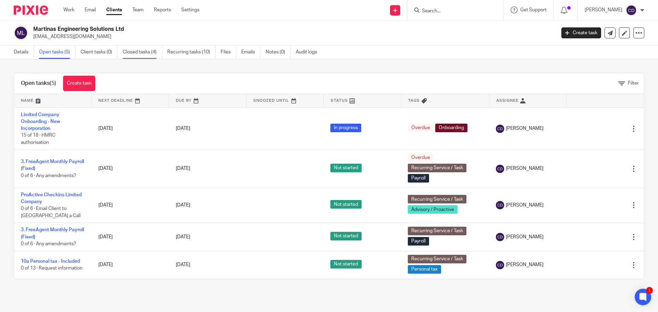
click at [133, 54] on link "Closed tasks (4)" at bounding box center [142, 52] width 39 height 13
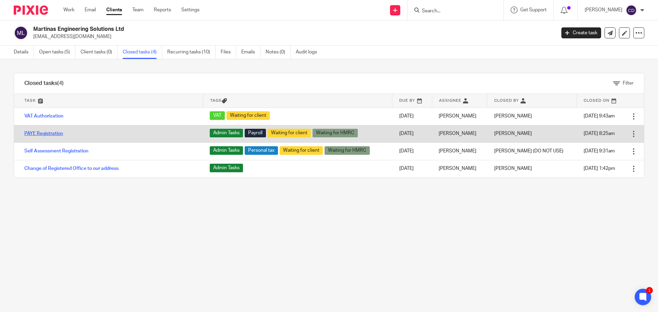
click at [50, 132] on link "PAYE Registration" at bounding box center [43, 133] width 39 height 5
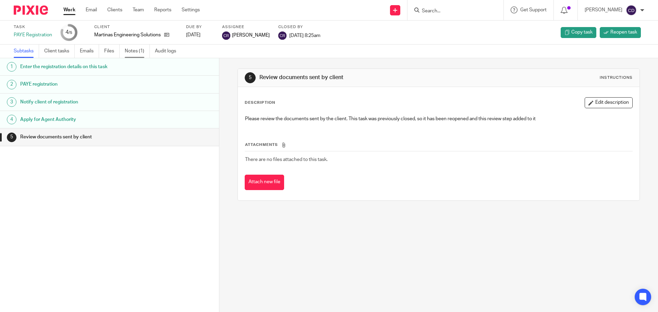
click at [136, 55] on link "Notes (1)" at bounding box center [137, 51] width 25 height 13
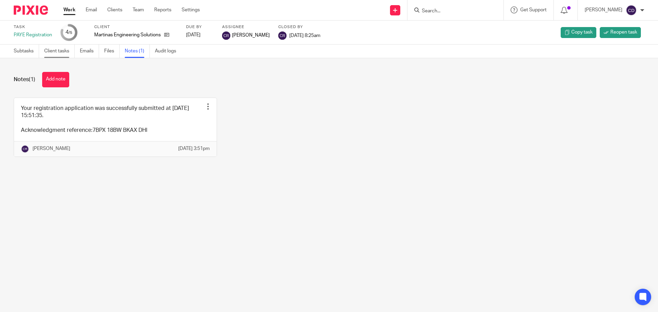
click at [51, 48] on link "Client tasks" at bounding box center [59, 51] width 30 height 13
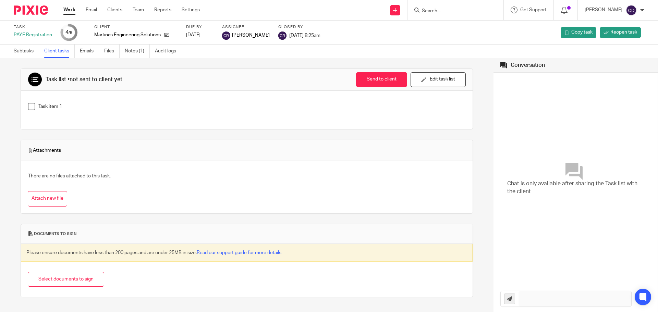
click at [28, 51] on link "Subtasks" at bounding box center [26, 51] width 25 height 13
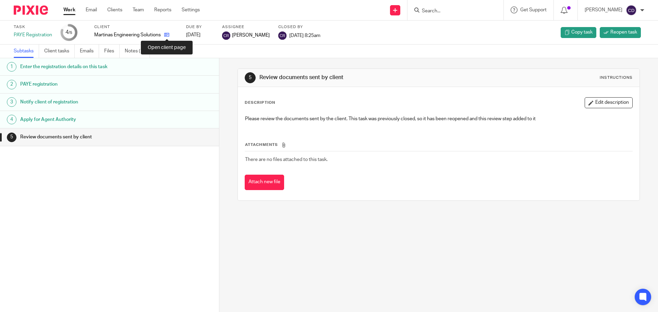
click at [165, 36] on icon at bounding box center [166, 34] width 5 height 5
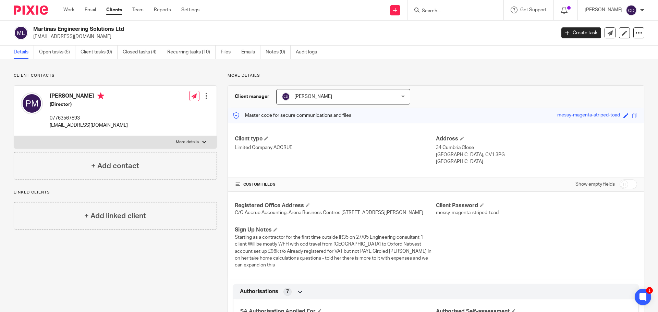
click at [189, 142] on p "More details" at bounding box center [187, 141] width 23 height 5
click at [14, 136] on input "More details" at bounding box center [14, 136] width 0 height 0
checkbox input "true"
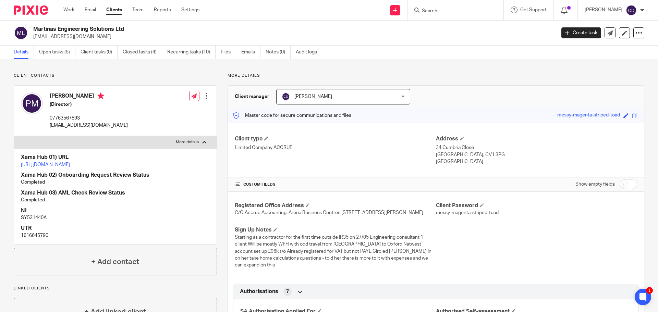
click at [70, 165] on link "https://platform.xamatech.com/portal/crm/clients/01407f00-2fdc-11f0-9b61-1dab77…" at bounding box center [45, 164] width 49 height 5
click at [60, 53] on link "Open tasks (5)" at bounding box center [57, 52] width 36 height 13
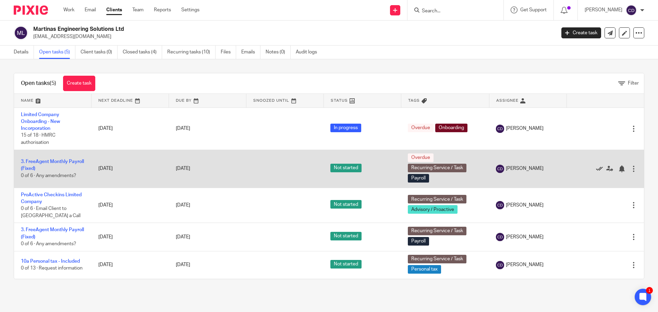
click at [596, 169] on icon at bounding box center [599, 169] width 7 height 7
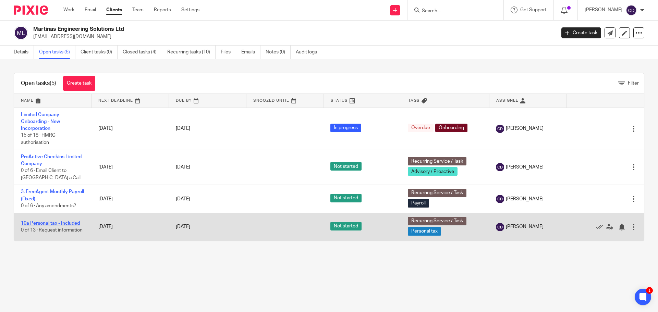
click at [57, 223] on link "10a Personal tax - Included" at bounding box center [50, 223] width 59 height 5
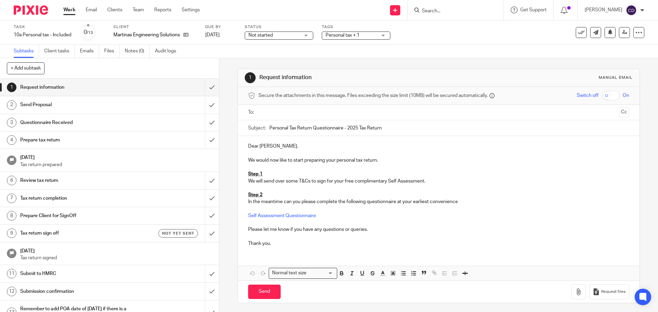
click at [290, 114] on input "text" at bounding box center [438, 113] width 355 height 8
click at [262, 299] on input "Send" at bounding box center [264, 293] width 33 height 15
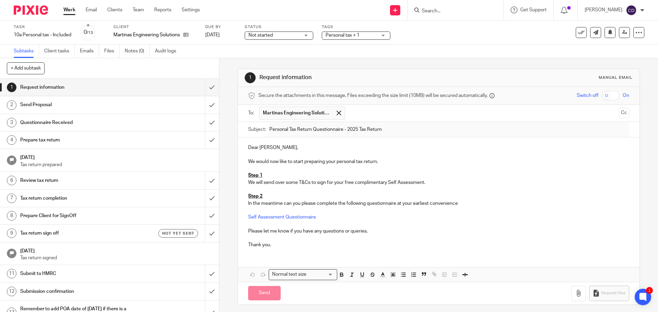
type input "Sent"
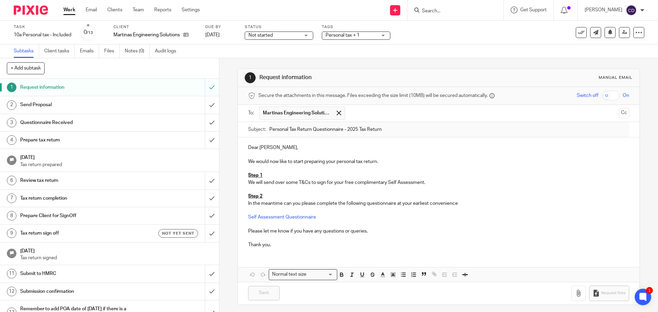
click at [40, 111] on link "2 Send Proposal" at bounding box center [102, 104] width 205 height 17
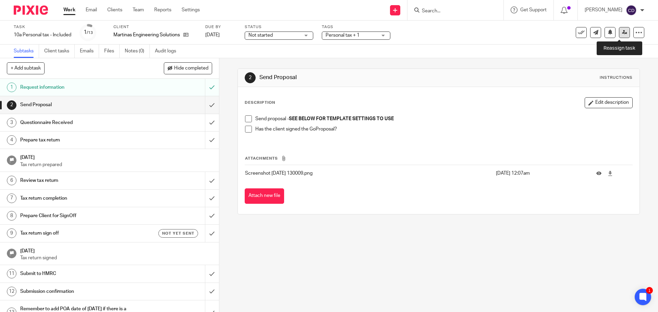
click at [620, 35] on link at bounding box center [624, 32] width 11 height 11
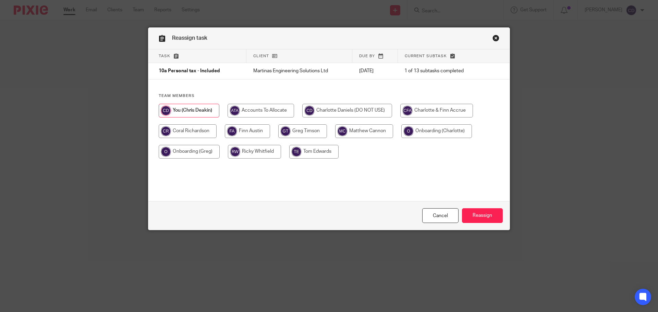
click at [195, 135] on input "radio" at bounding box center [188, 131] width 58 height 14
radio input "true"
click at [492, 219] on input "Reassign" at bounding box center [482, 215] width 41 height 15
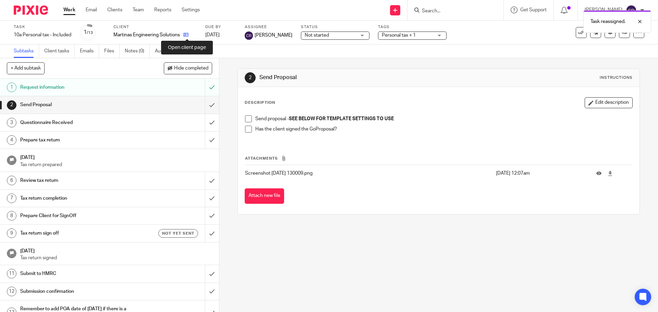
click at [187, 36] on icon at bounding box center [185, 34] width 5 height 5
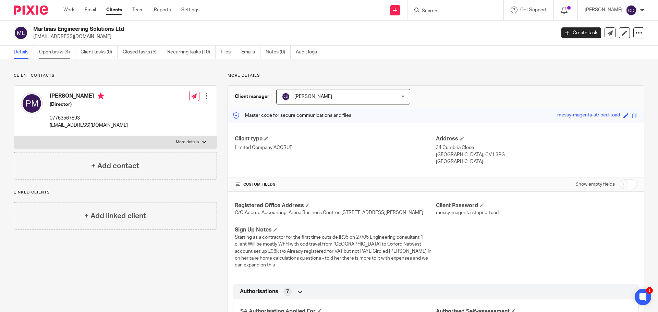
click at [54, 50] on link "Open tasks (4)" at bounding box center [57, 52] width 36 height 13
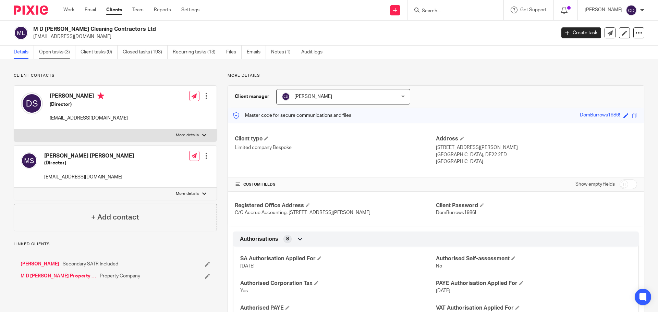
click at [63, 49] on link "Open tasks (3)" at bounding box center [57, 52] width 36 height 13
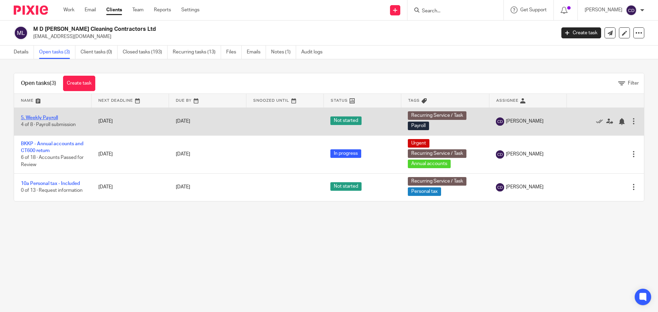
click at [35, 117] on link "5. Weekly Payroll" at bounding box center [39, 117] width 37 height 5
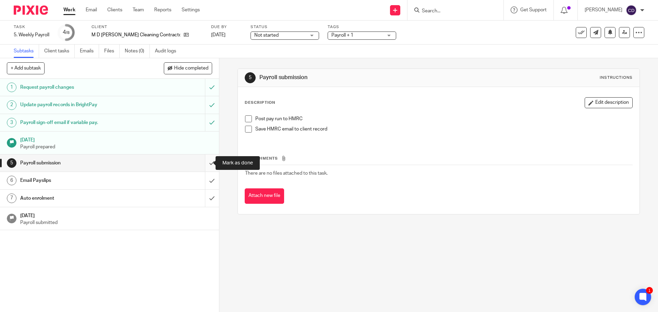
click at [205, 167] on input "submit" at bounding box center [109, 163] width 219 height 17
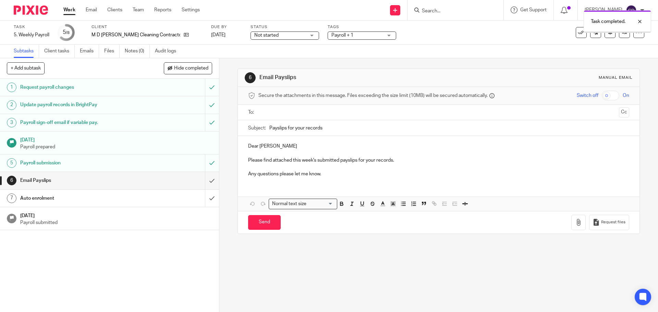
click at [279, 113] on input "text" at bounding box center [438, 113] width 355 height 8
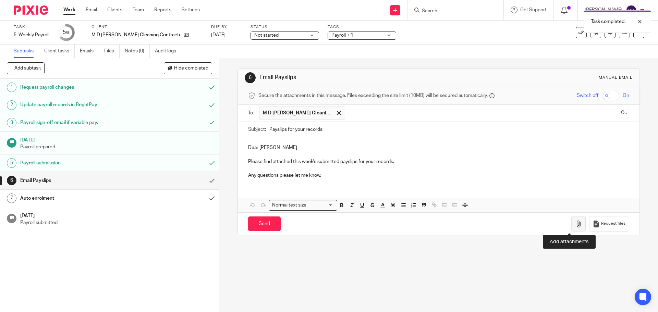
click at [571, 223] on button "button" at bounding box center [578, 223] width 14 height 15
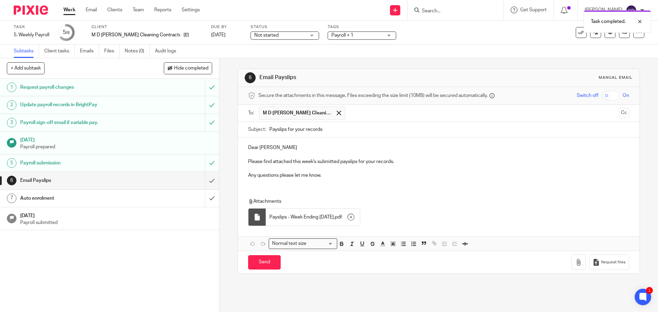
click at [602, 97] on input "checkbox" at bounding box center [610, 96] width 17 height 10
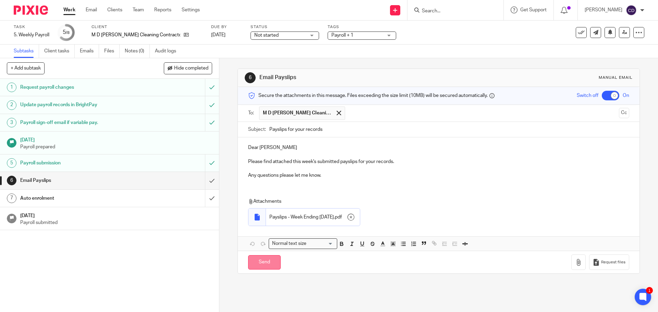
click at [276, 260] on input "Send" at bounding box center [264, 262] width 33 height 15
checkbox input "false"
type input "Sent"
